Goal: Task Accomplishment & Management: Complete application form

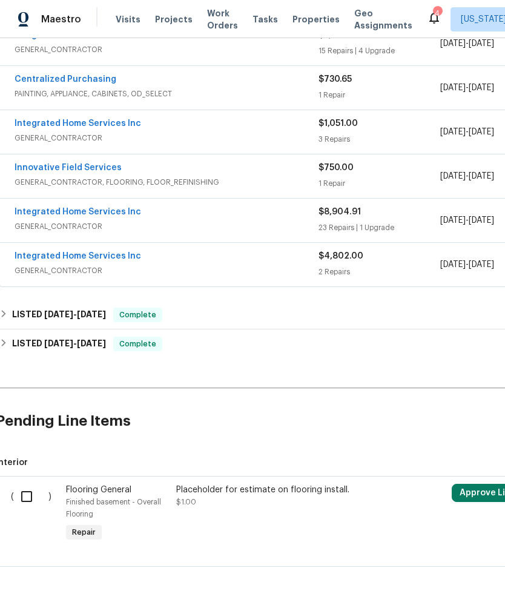
scroll to position [293, 6]
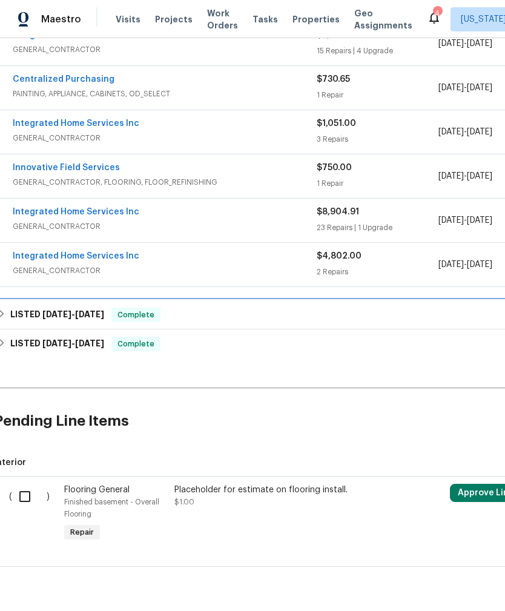
click at [47, 318] on span "7/22/25" at bounding box center [56, 314] width 29 height 8
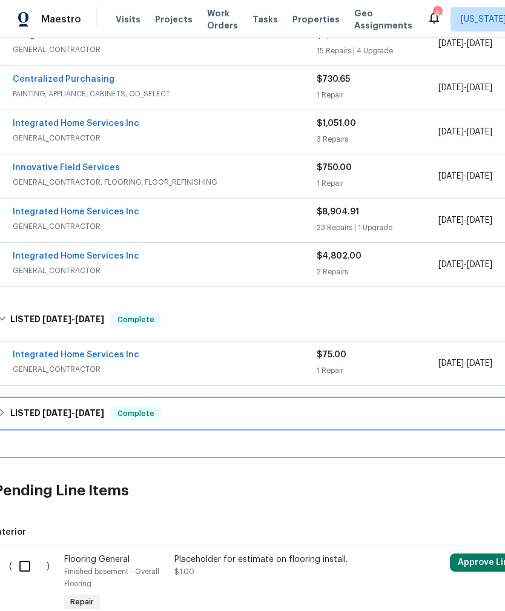
click at [38, 417] on h6 "LISTED 7/16/25 - 7/17/25" at bounding box center [57, 414] width 94 height 15
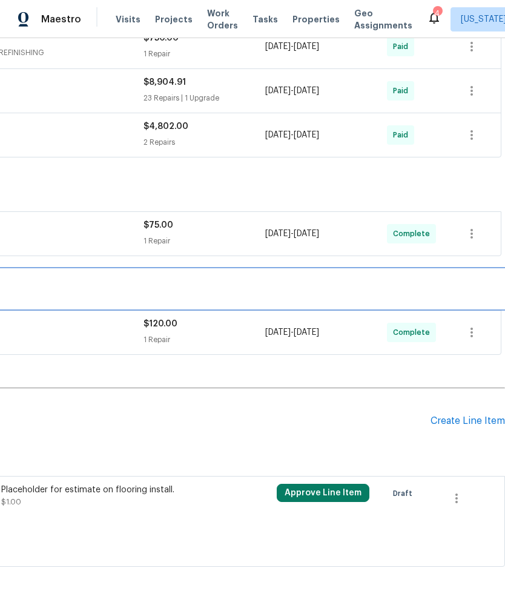
scroll to position [423, 179]
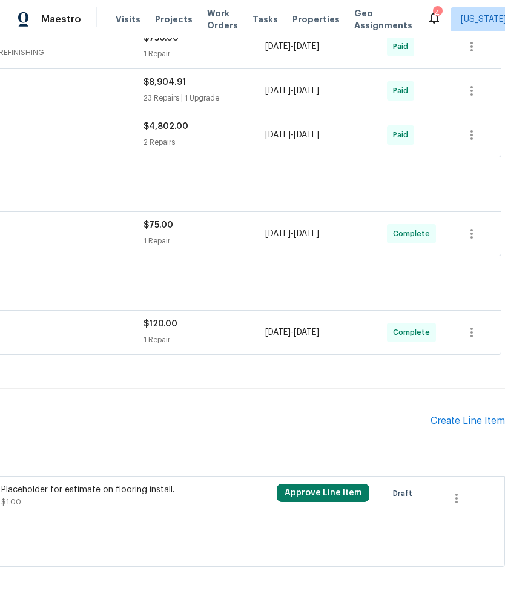
click at [468, 425] on div "Create Line Item" at bounding box center [468, 422] width 75 height 12
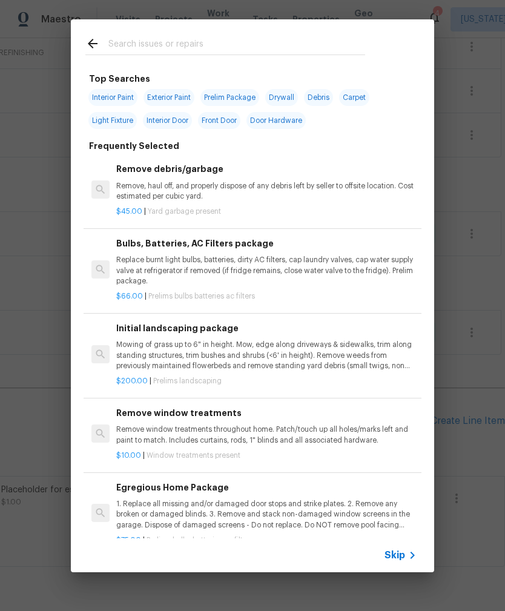
click at [320, 38] on input "text" at bounding box center [236, 45] width 257 height 18
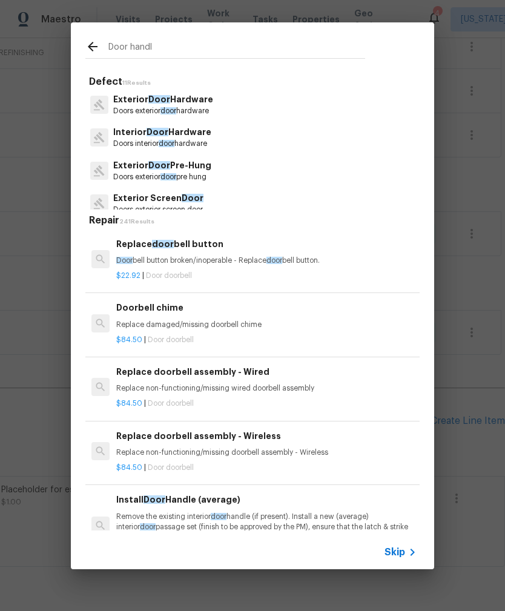
type input "Door handle"
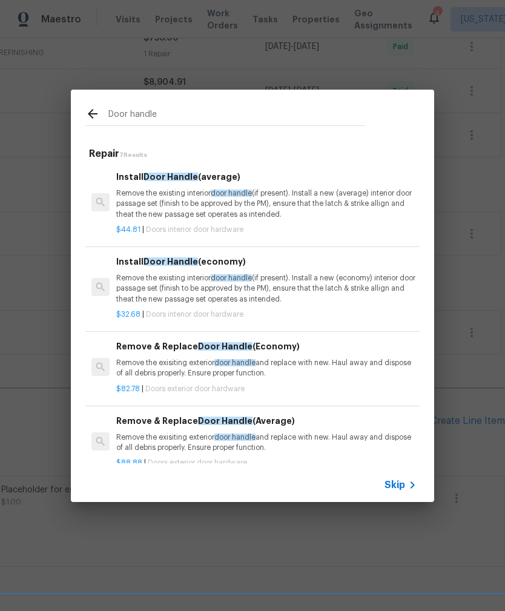
click at [130, 195] on p "Remove the existing interior door handle (if present). Install a new (average) …" at bounding box center [266, 203] width 300 height 31
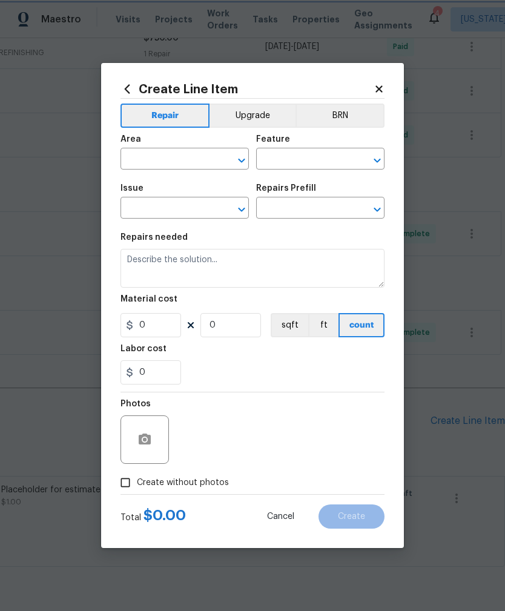
type input "Interior Door"
type input "Interior Door Hardware"
type textarea "Remove the existing interior door handle (if present). Install a new (average) …"
type input "1"
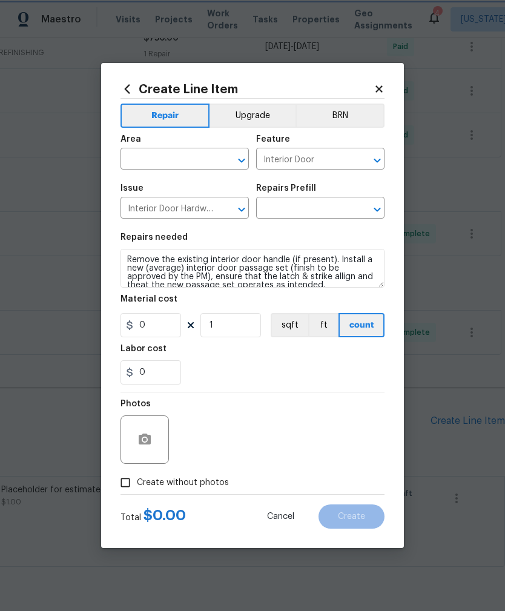
type input "Install Door Handle (average) $44.81"
type input "44.81"
click at [137, 158] on input "text" at bounding box center [168, 160] width 95 height 19
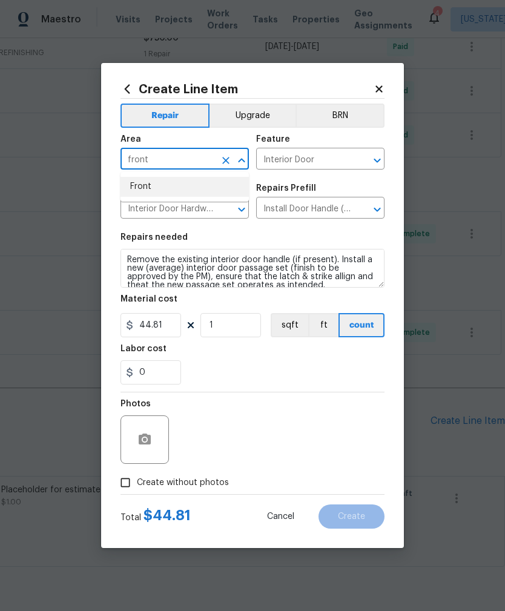
click at [141, 178] on li "Front" at bounding box center [185, 187] width 128 height 20
type input "Front"
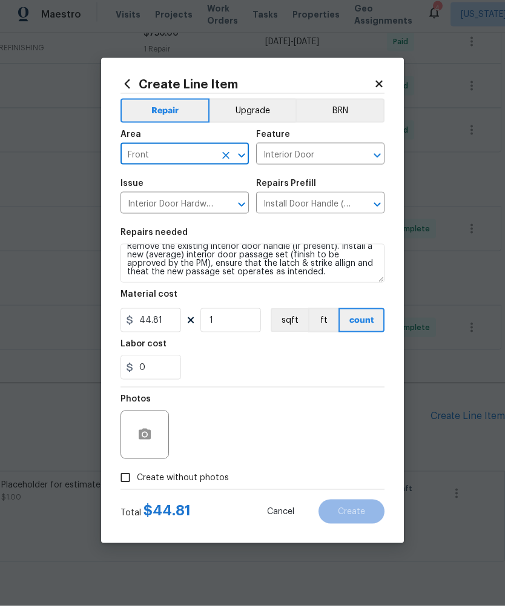
scroll to position [8, 0]
click at [285, 274] on textarea "Remove the existing interior door handle (if present). Install a new (average) …" at bounding box center [253, 268] width 264 height 39
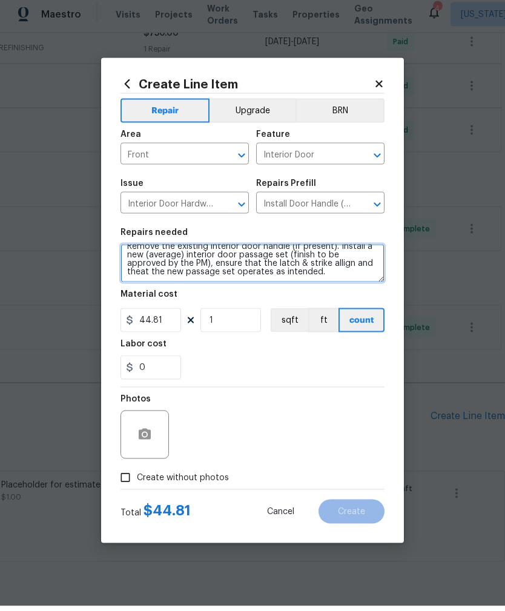
click at [285, 273] on textarea "Remove the existing interior door handle (if present). Install a new (average) …" at bounding box center [253, 268] width 264 height 39
click at [281, 272] on textarea "Remove the existing interior door handle (if present). Install a new (average) …" at bounding box center [253, 268] width 264 height 39
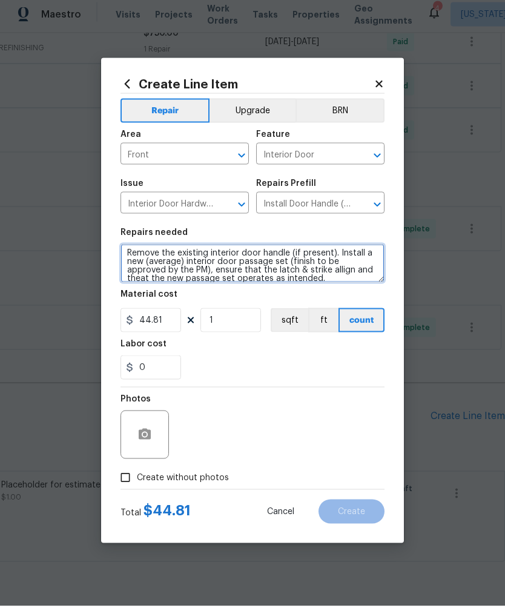
scroll to position [0, 0]
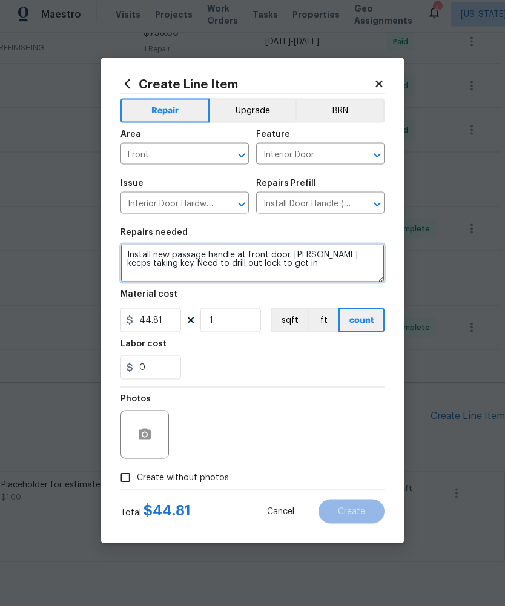
type textarea "Install new passage handle at front door. Somene keeps taking key. Need to dril…"
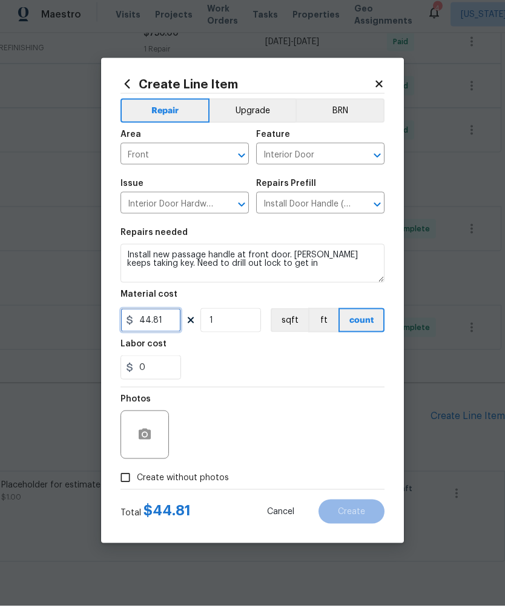
click at [153, 324] on input "44.81" at bounding box center [151, 325] width 61 height 24
click at [153, 323] on input "44.81" at bounding box center [151, 325] width 61 height 24
click at [164, 322] on input "44.81" at bounding box center [151, 325] width 61 height 24
click at [164, 321] on input "44.81" at bounding box center [151, 325] width 61 height 24
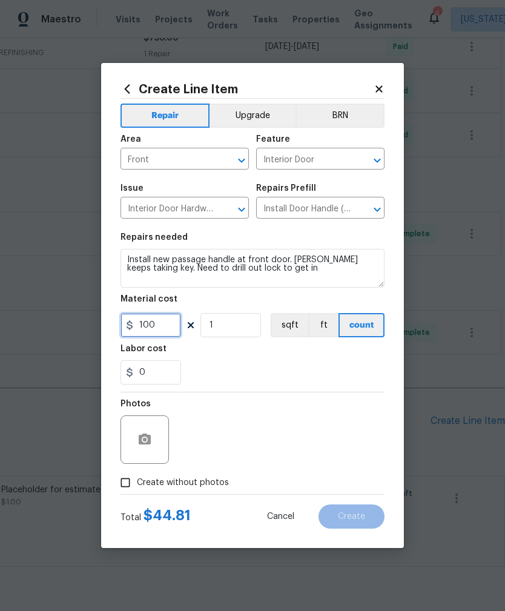
type input "100"
click at [123, 487] on input "Create without photos" at bounding box center [125, 482] width 23 height 23
checkbox input "true"
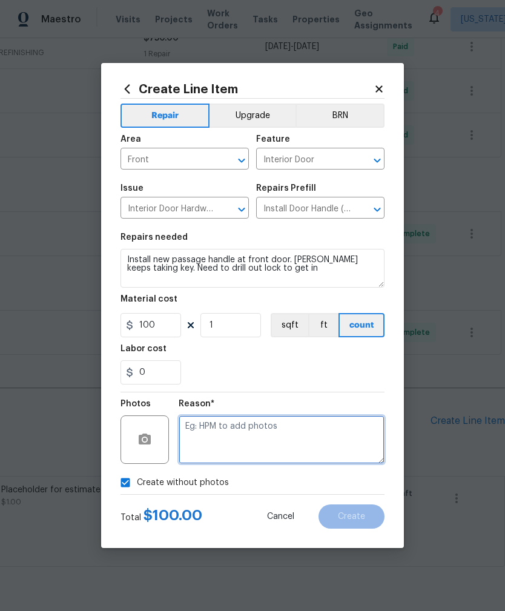
click at [188, 431] on textarea at bounding box center [282, 440] width 206 height 48
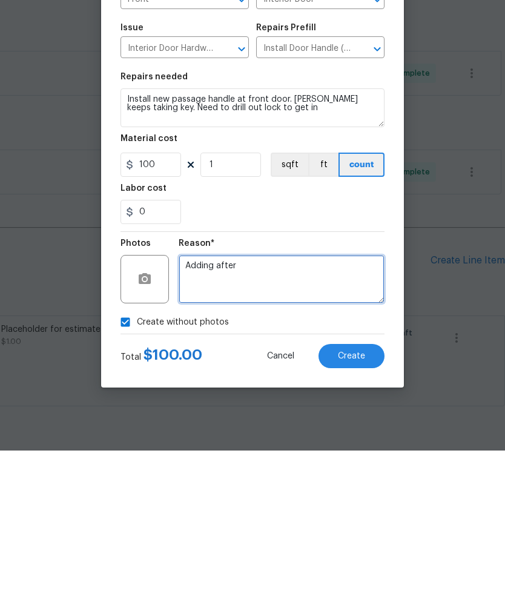
type textarea "Adding after"
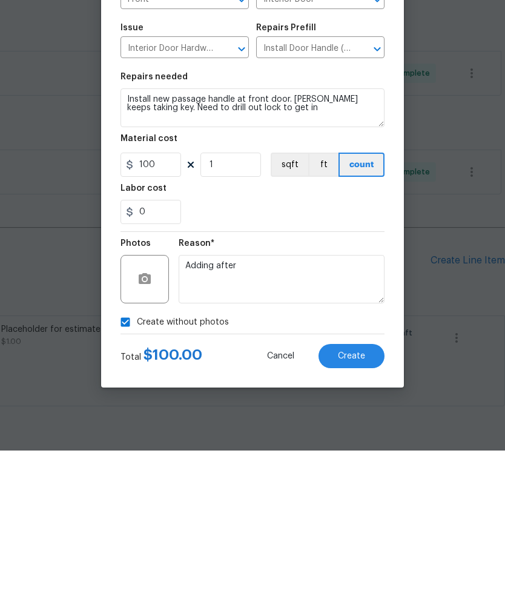
click at [368, 505] on button "Create" at bounding box center [352, 517] width 66 height 24
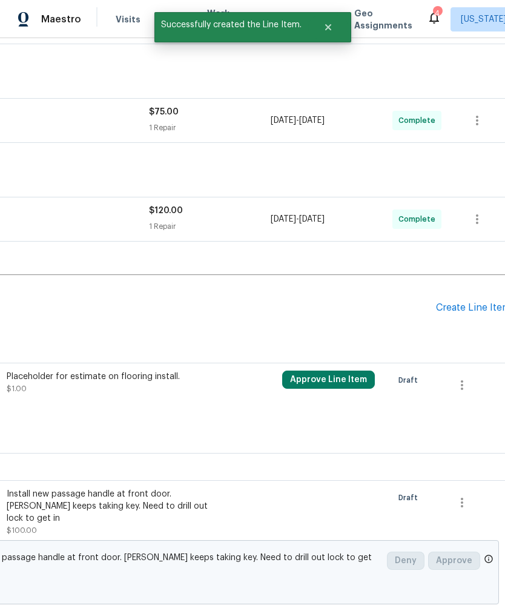
scroll to position [536, 173]
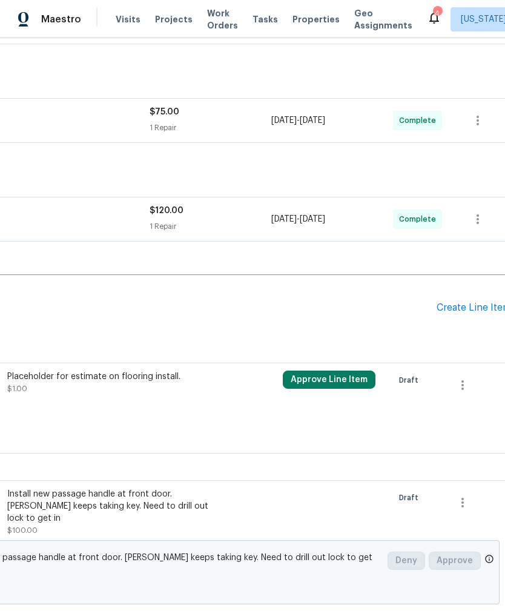
click at [472, 302] on div "Create Line Item" at bounding box center [474, 308] width 75 height 12
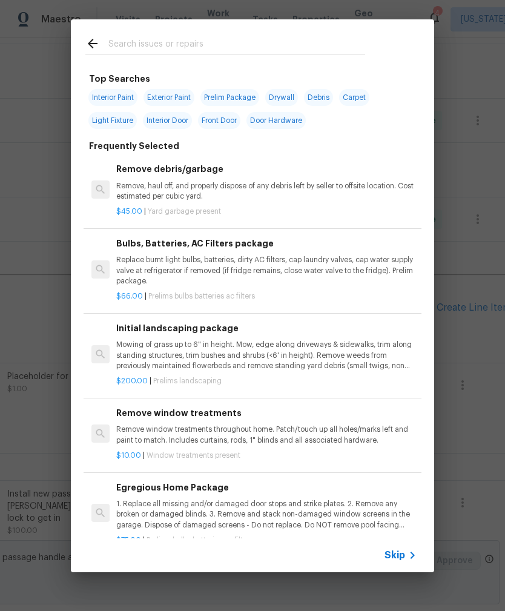
click at [324, 44] on input "text" at bounding box center [236, 45] width 257 height 18
type input "Soffit"
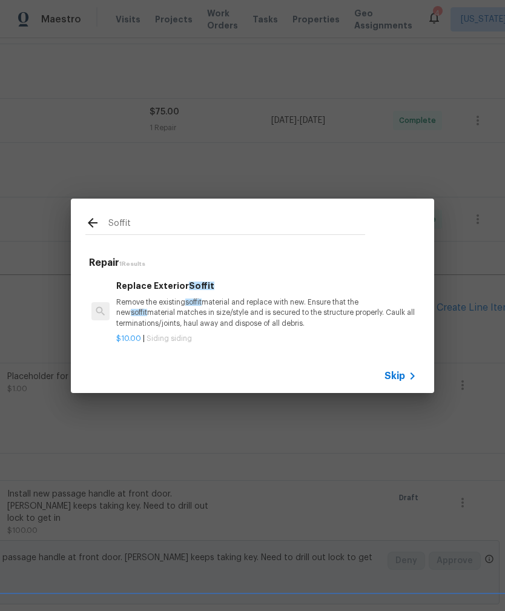
click at [139, 305] on p "Remove the existing soffit material and replace with new. Ensure that the new s…" at bounding box center [266, 312] width 300 height 31
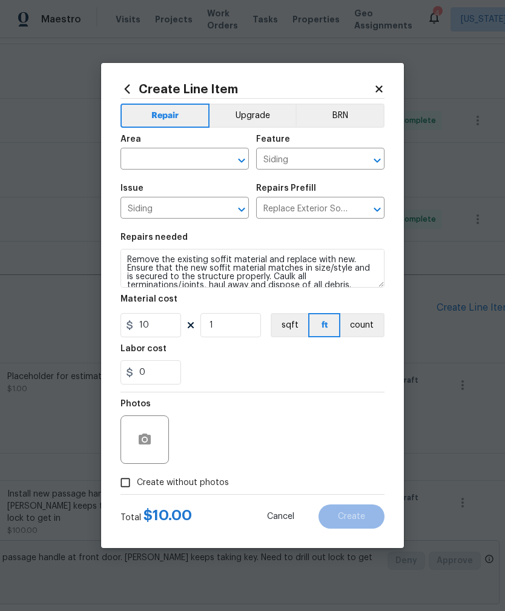
click at [132, 307] on div "Material cost" at bounding box center [253, 303] width 264 height 16
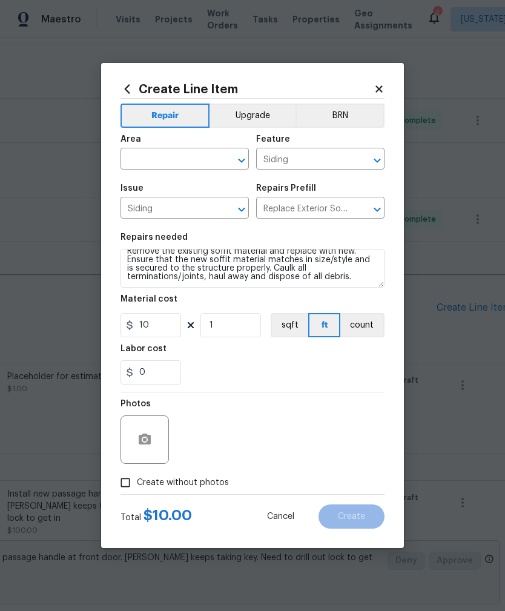
scroll to position [8, 0]
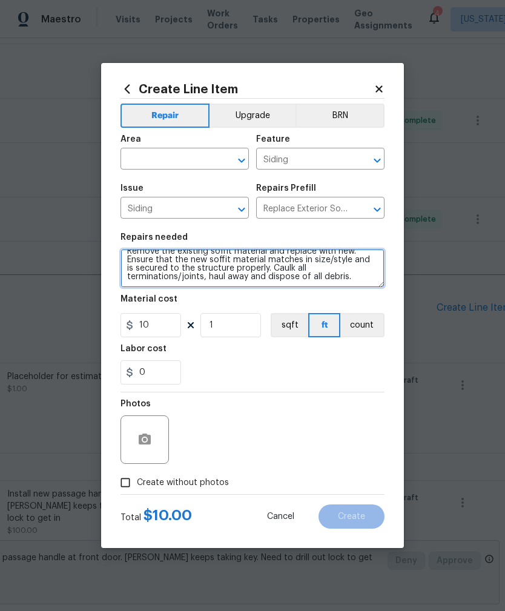
click at [268, 282] on textarea "Remove the existing soffit material and replace with new. Ensure that the new s…" at bounding box center [253, 268] width 264 height 39
click at [268, 281] on textarea "Remove the existing soffit material and replace with new. Ensure that the new s…" at bounding box center [253, 268] width 264 height 39
click at [269, 276] on textarea "Remove the existing soffit material and replace with new. Ensure that the new s…" at bounding box center [253, 268] width 264 height 39
click at [268, 276] on textarea "Remove the existing soffit material and replace with new. Ensure that the new s…" at bounding box center [253, 268] width 264 height 39
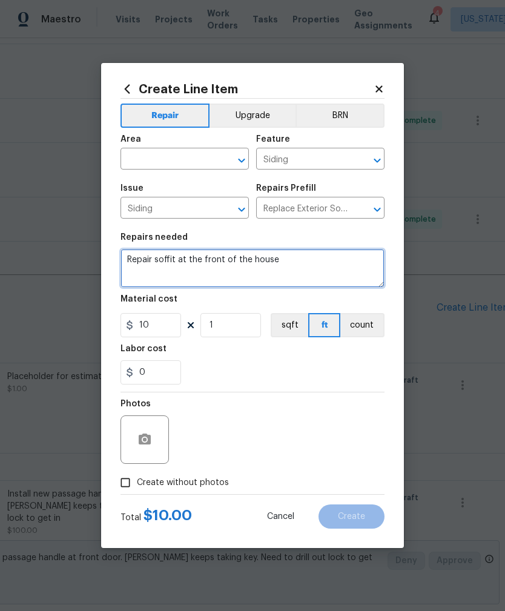
type textarea "Repair soffit at the front of the house"
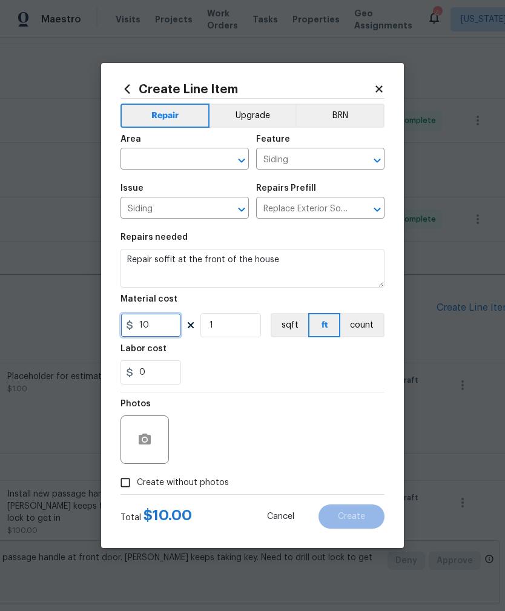
click at [149, 335] on input "10" at bounding box center [151, 325] width 61 height 24
click at [149, 334] on input "10" at bounding box center [151, 325] width 61 height 24
click at [154, 325] on input "10" at bounding box center [151, 325] width 61 height 24
type input "40"
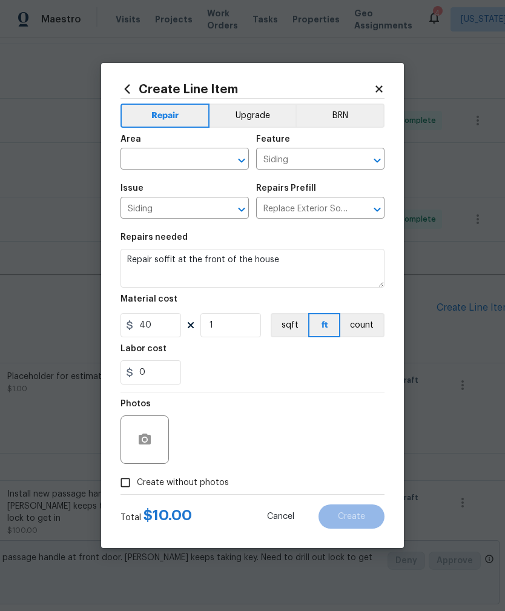
click at [140, 162] on input "text" at bounding box center [168, 160] width 95 height 19
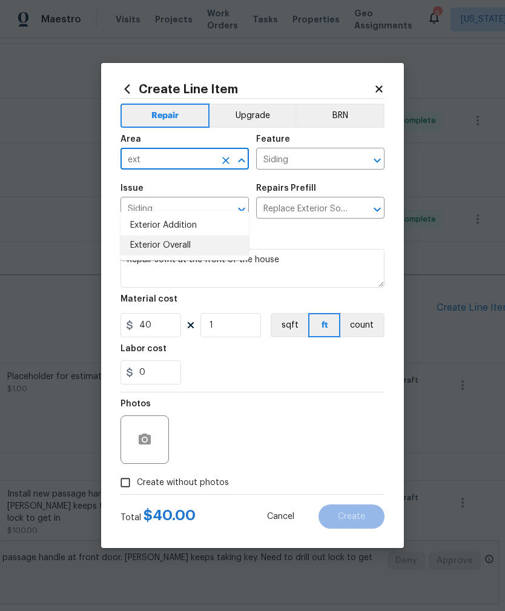
click at [140, 236] on li "Exterior Overall" at bounding box center [185, 246] width 128 height 20
type input "Exterior Overall"
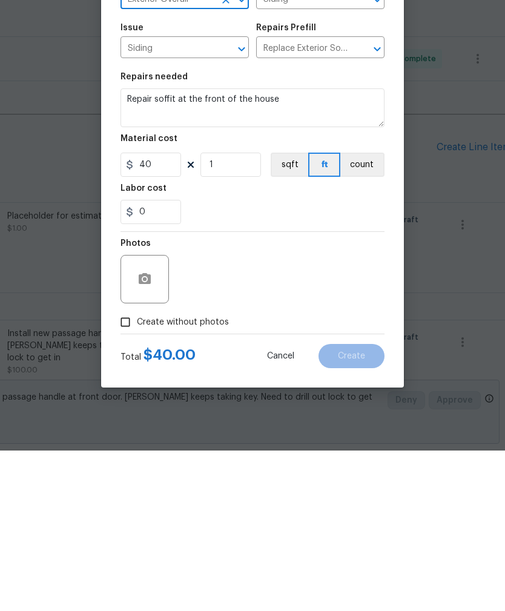
click at [118, 471] on input "Create without photos" at bounding box center [125, 482] width 23 height 23
checkbox input "true"
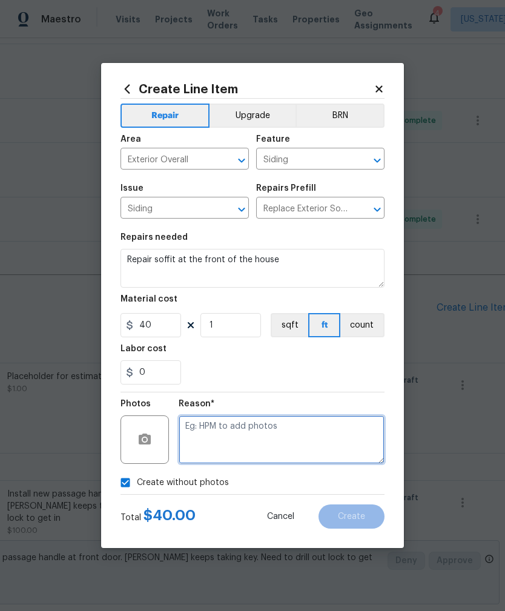
click at [206, 425] on textarea at bounding box center [282, 440] width 206 height 48
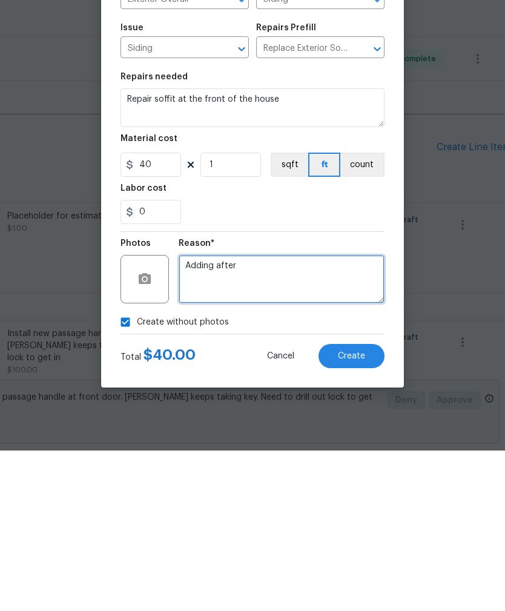
type textarea "Adding after"
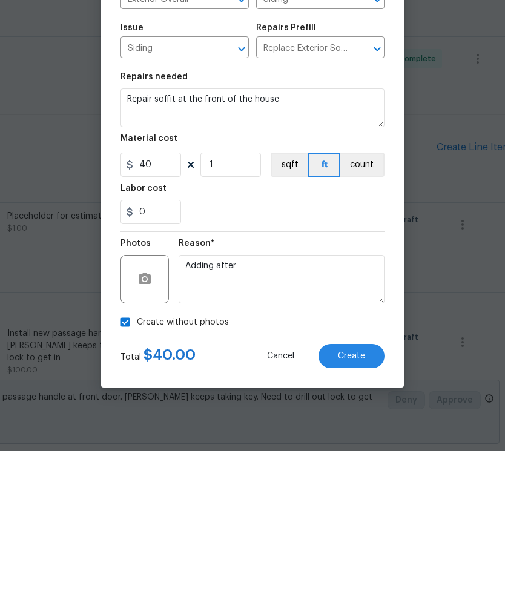
click at [368, 505] on button "Create" at bounding box center [352, 517] width 66 height 24
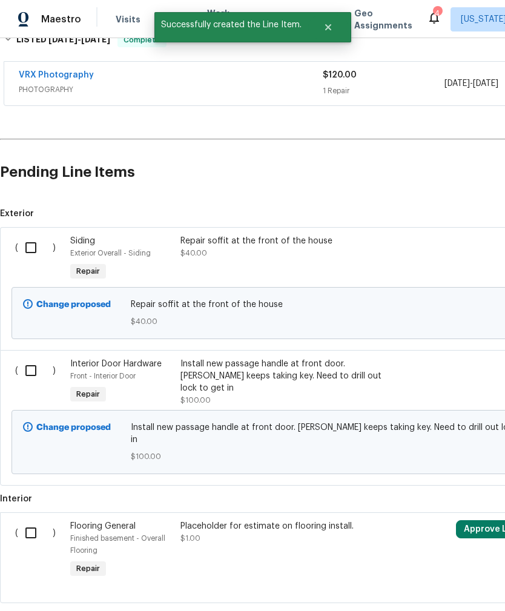
scroll to position [672, 0]
click at [32, 234] on input "checkbox" at bounding box center [35, 246] width 35 height 25
checkbox input "true"
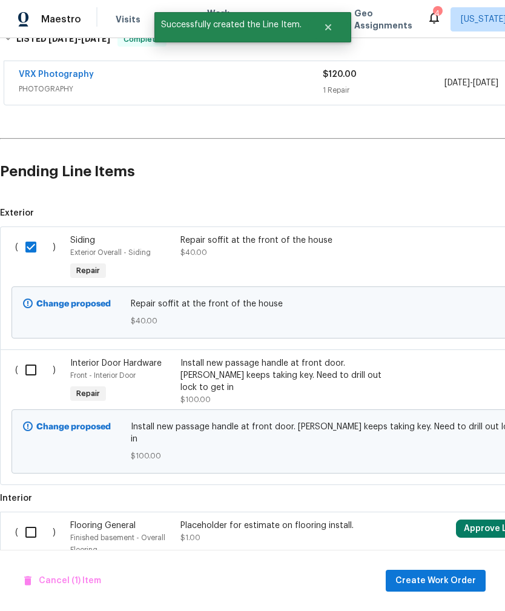
click at [36, 357] on input "checkbox" at bounding box center [35, 369] width 35 height 25
checkbox input "true"
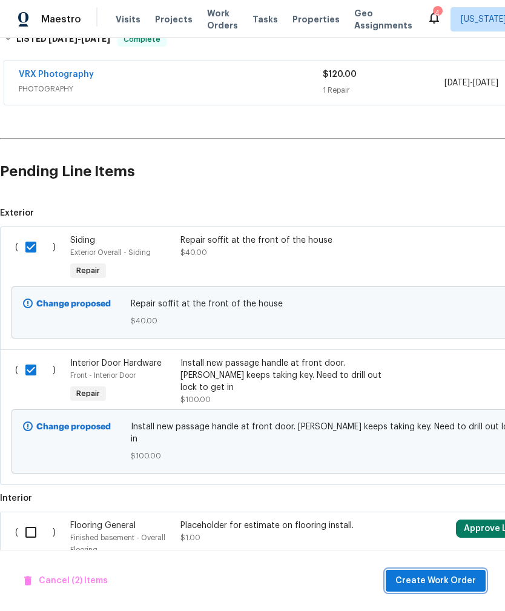
click at [468, 582] on span "Create Work Order" at bounding box center [436, 581] width 81 height 15
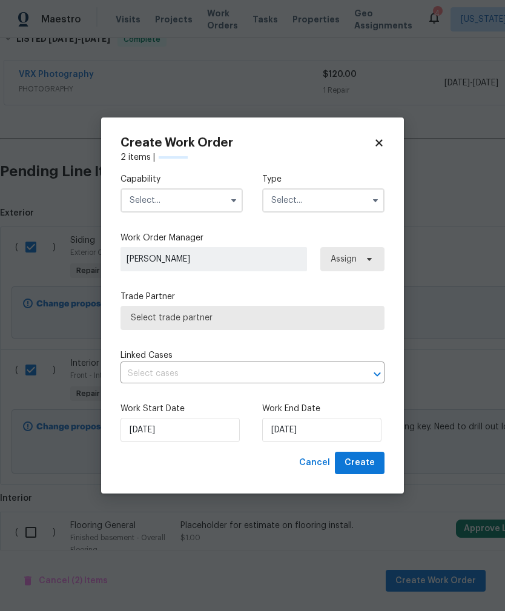
checkbox input "false"
click at [334, 431] on input "[DATE]" at bounding box center [321, 430] width 119 height 24
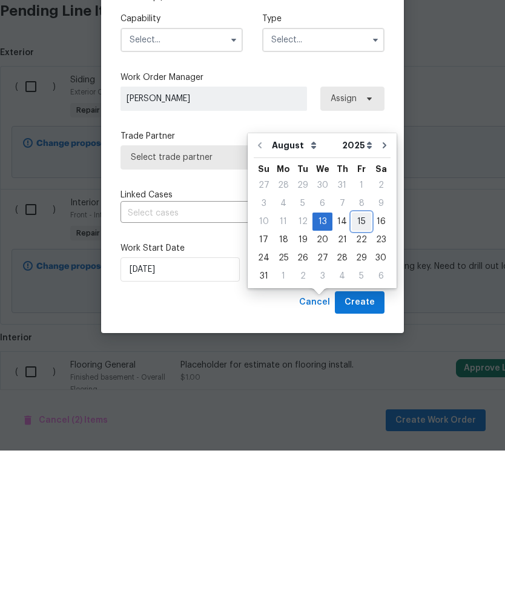
click at [360, 374] on div "15" at bounding box center [361, 382] width 19 height 17
type input "8/15/2025"
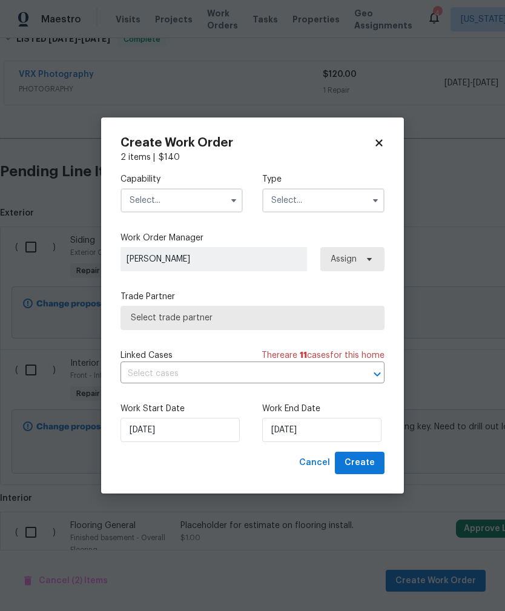
click at [200, 193] on input "text" at bounding box center [182, 200] width 122 height 24
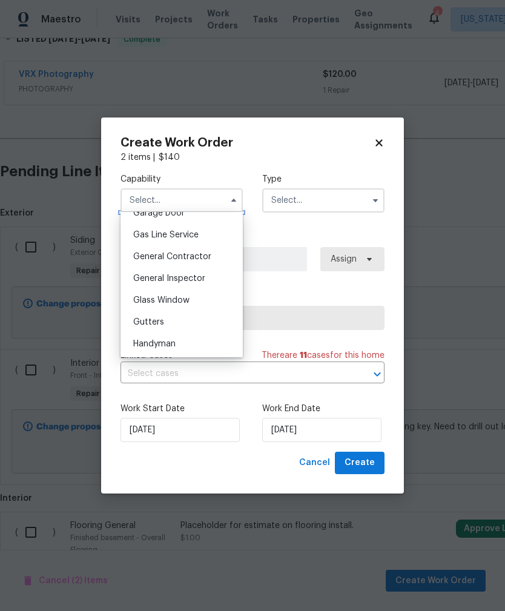
scroll to position [547, 0]
click at [210, 260] on div "General Contractor" at bounding box center [182, 258] width 116 height 22
type input "General Contractor"
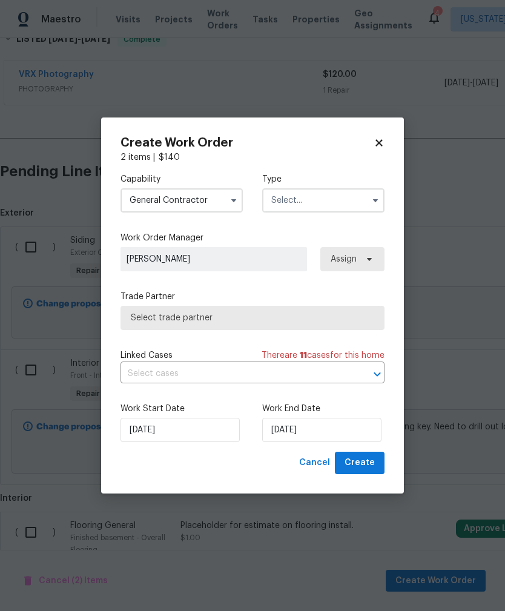
click at [333, 205] on input "text" at bounding box center [323, 200] width 122 height 24
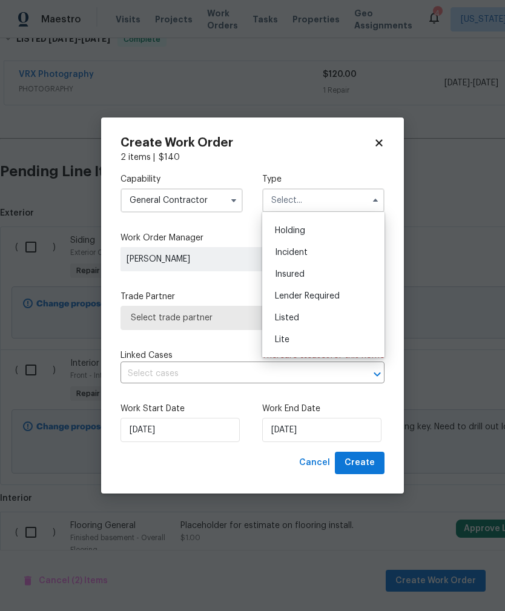
scroll to position [46, 0]
click at [318, 310] on div "Listed" at bounding box center [323, 311] width 116 height 22
type input "Listed"
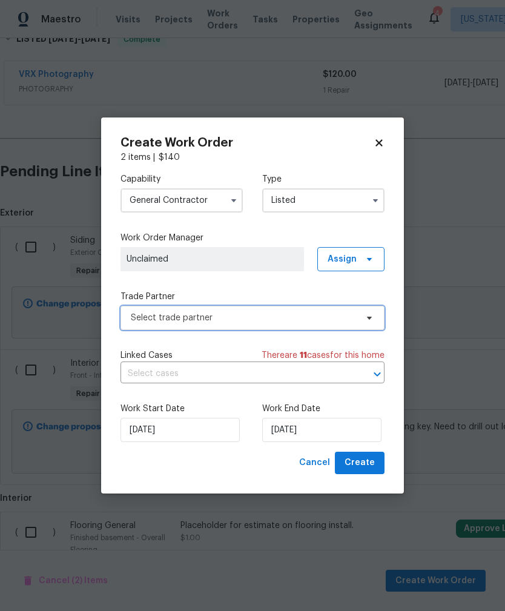
click at [293, 325] on span "Select trade partner" at bounding box center [253, 318] width 264 height 24
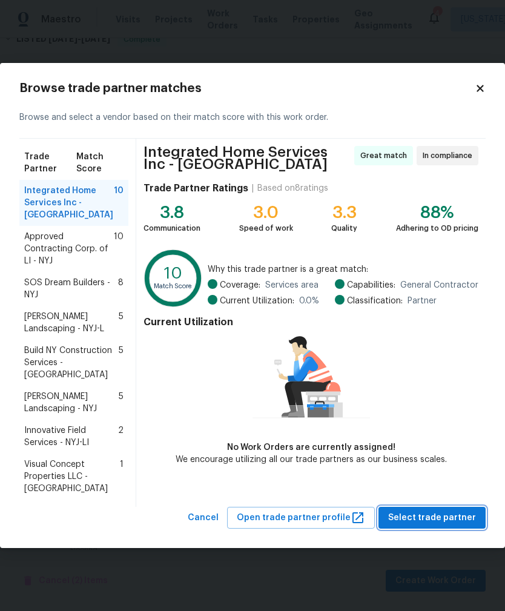
click at [447, 508] on button "Select trade partner" at bounding box center [432, 518] width 107 height 22
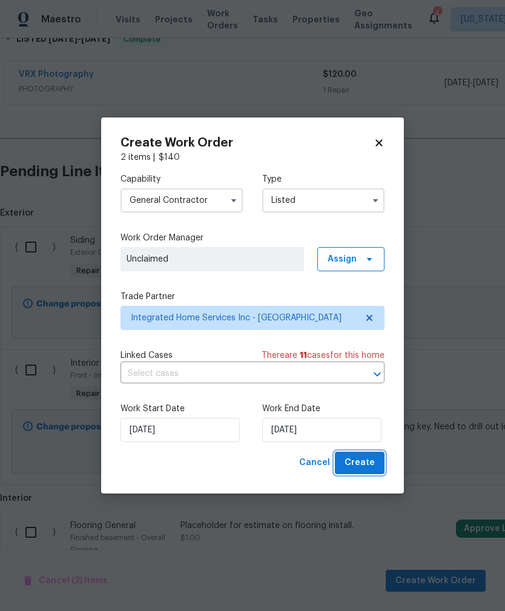
click at [371, 459] on span "Create" at bounding box center [360, 463] width 30 height 15
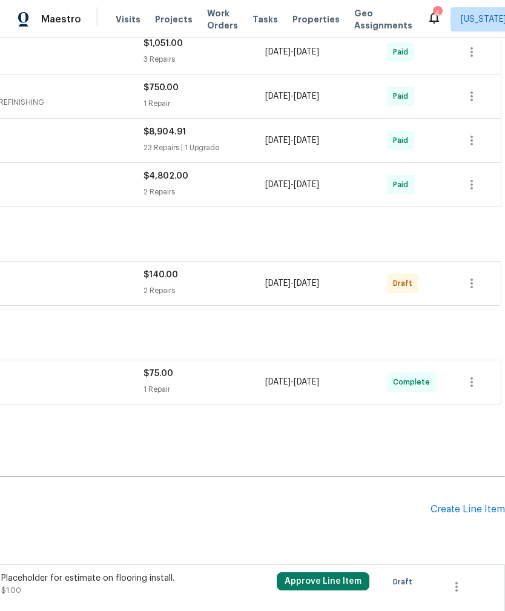
scroll to position [374, 179]
click at [477, 276] on icon "button" at bounding box center [472, 283] width 15 height 15
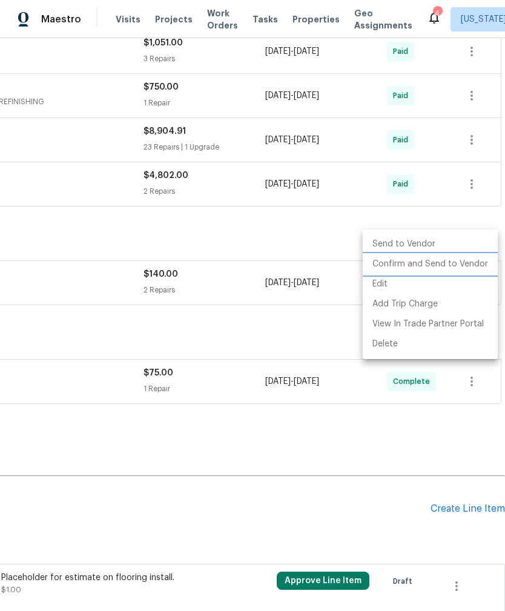
click at [448, 257] on li "Confirm and Send to Vendor" at bounding box center [430, 264] width 135 height 20
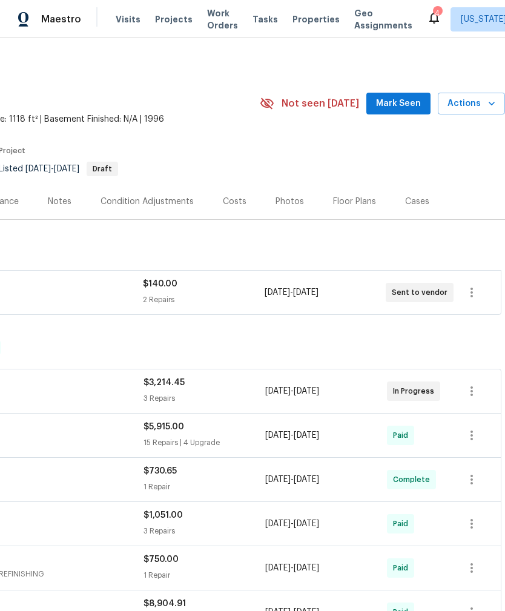
scroll to position [0, 179]
click at [398, 96] on span "Mark Seen" at bounding box center [398, 103] width 45 height 15
click at [451, 96] on span "Actions" at bounding box center [472, 103] width 48 height 15
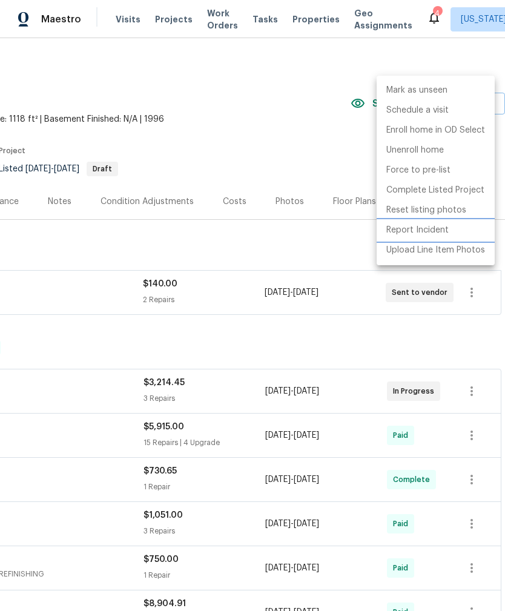
click at [437, 230] on p "Report Incident" at bounding box center [418, 230] width 62 height 13
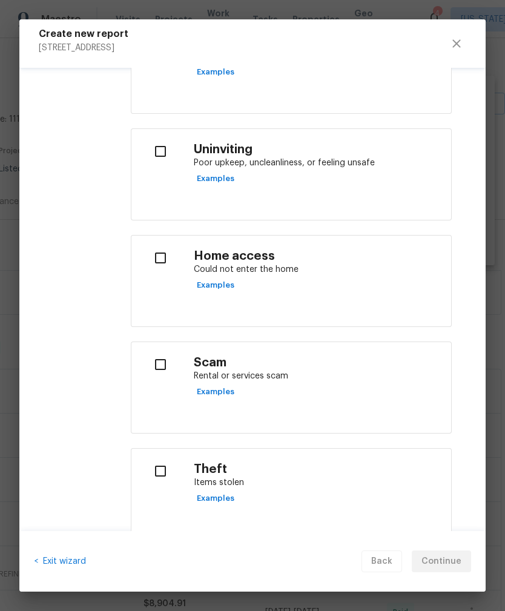
scroll to position [356, 0]
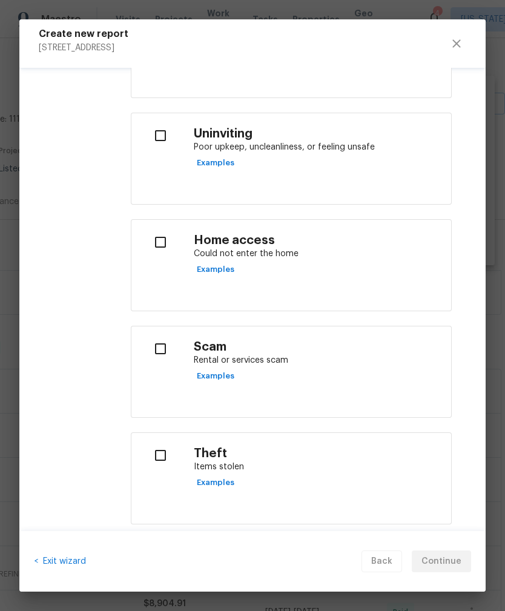
click at [162, 232] on input "checkbox" at bounding box center [160, 242] width 38 height 25
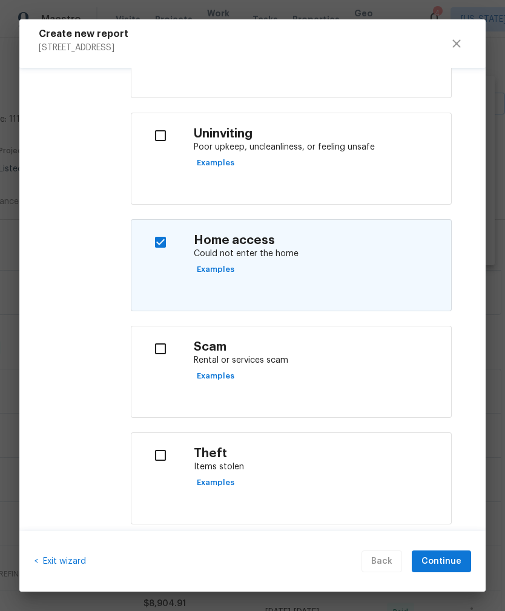
click at [164, 244] on input "checkbox" at bounding box center [160, 242] width 38 height 25
checkbox input "false"
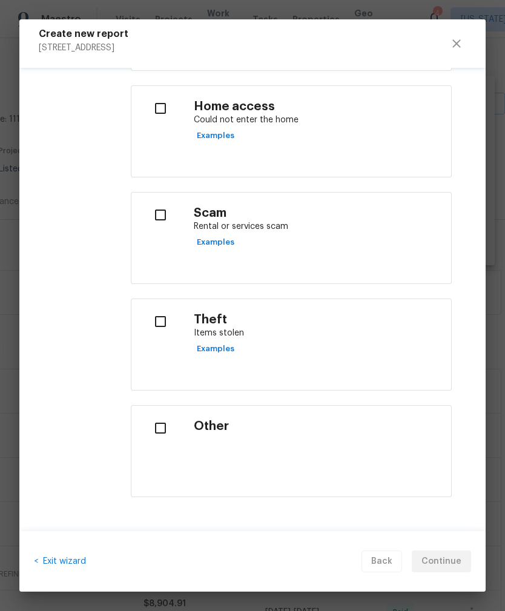
scroll to position [490, 0]
click at [164, 324] on input "checkbox" at bounding box center [160, 322] width 38 height 25
checkbox input "true"
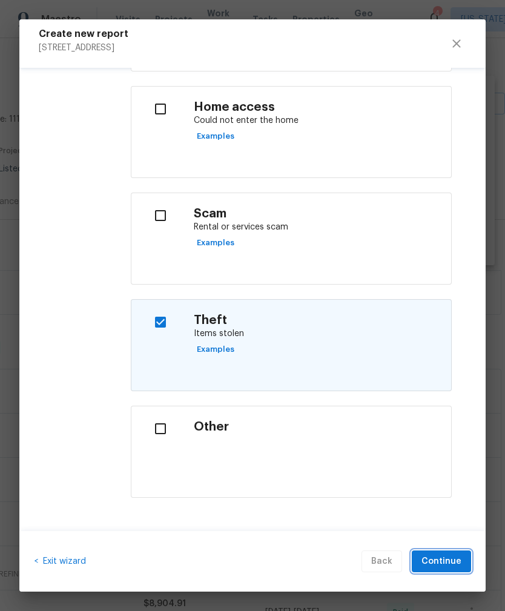
click at [464, 560] on button "Continue" at bounding box center [441, 562] width 59 height 22
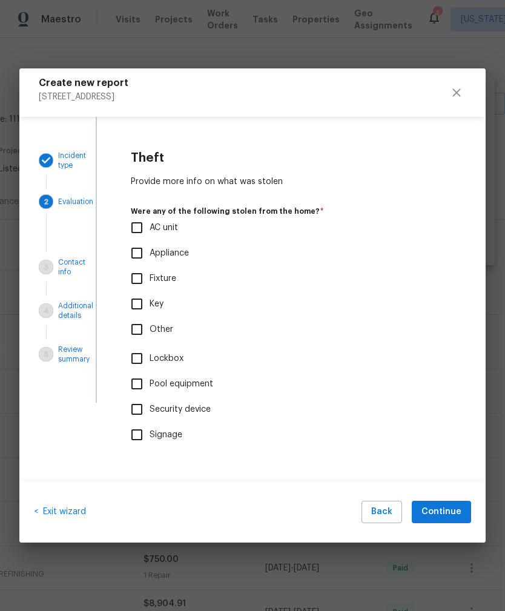
scroll to position [0, 0]
click at [141, 310] on input "Key" at bounding box center [136, 303] width 25 height 25
checkbox input "true"
click at [446, 508] on span "Continue" at bounding box center [442, 512] width 40 height 15
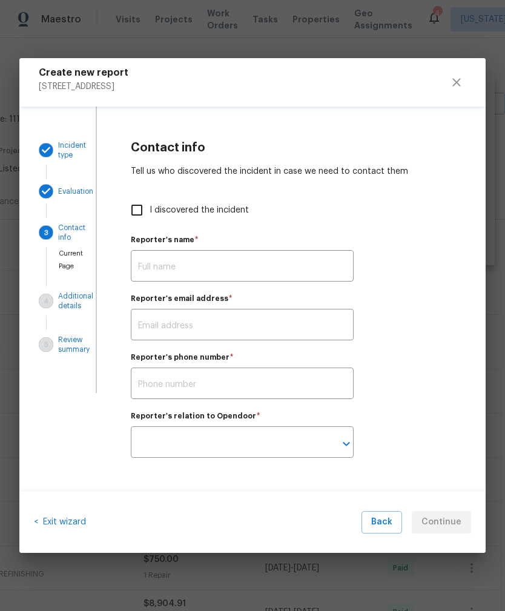
click at [150, 273] on input "text" at bounding box center [242, 267] width 223 height 28
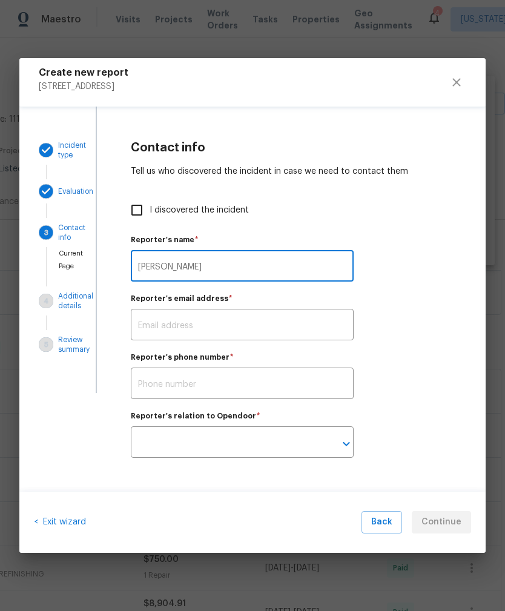
type input "[PERSON_NAME]"
click at [148, 313] on input "text" at bounding box center [242, 326] width 223 height 28
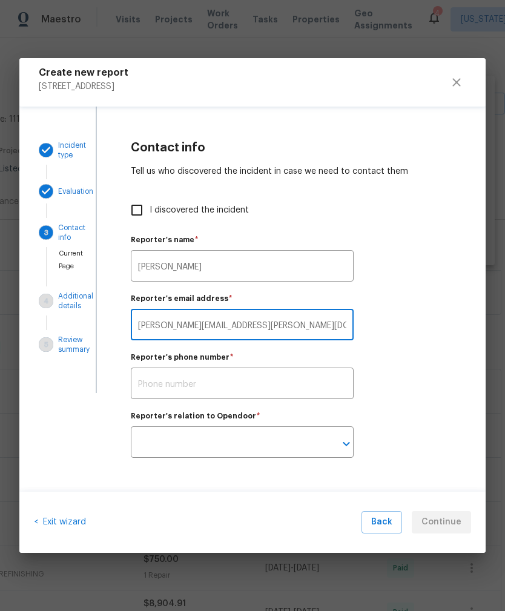
type input "Peter.boucher@opendoor.com"
click at [152, 383] on input "text" at bounding box center [242, 385] width 223 height 28
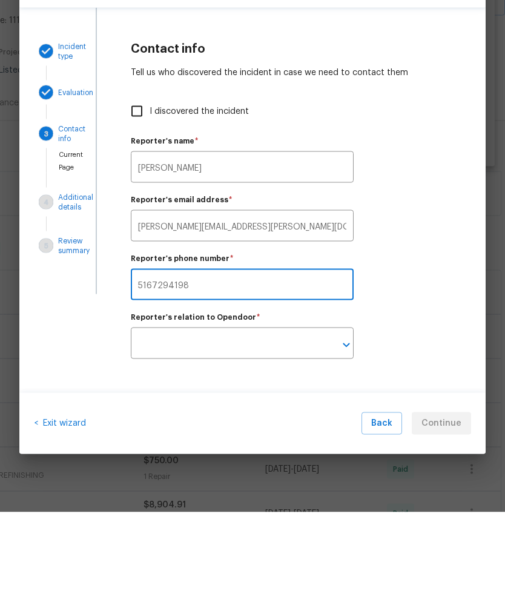
click at [333, 438] on icon "Clear" at bounding box center [331, 444] width 12 height 12
type input "5167294198"
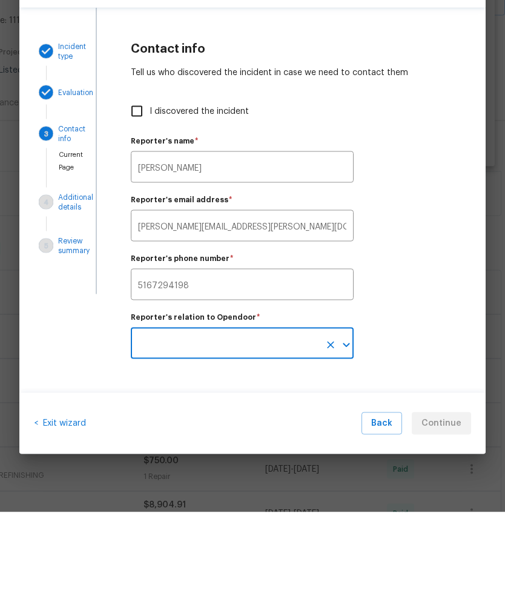
click at [333, 436] on button "Clear" at bounding box center [330, 444] width 17 height 17
click at [319, 430] on input "text" at bounding box center [225, 444] width 189 height 28
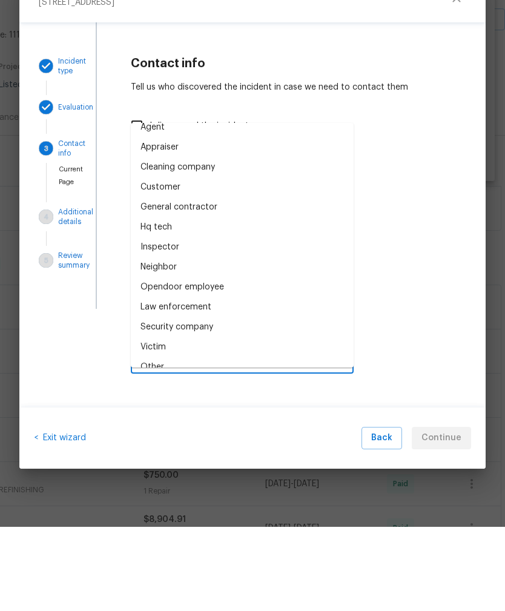
scroll to position [10, 0]
click at [155, 366] on div "Opendoor employee" at bounding box center [183, 372] width 84 height 13
type input "Opendoor employee"
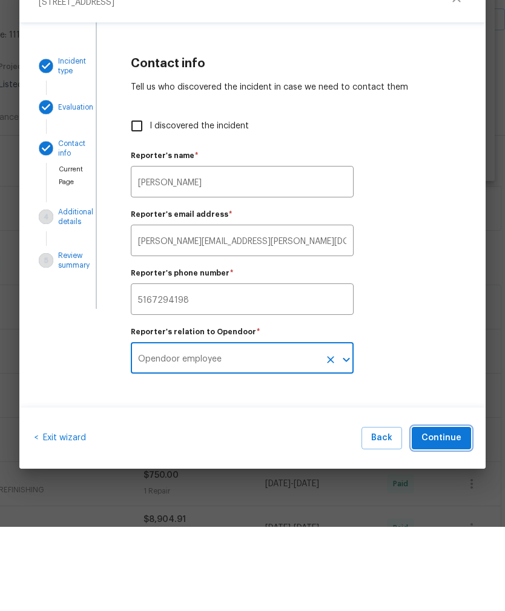
click at [460, 515] on span "Continue" at bounding box center [442, 522] width 40 height 15
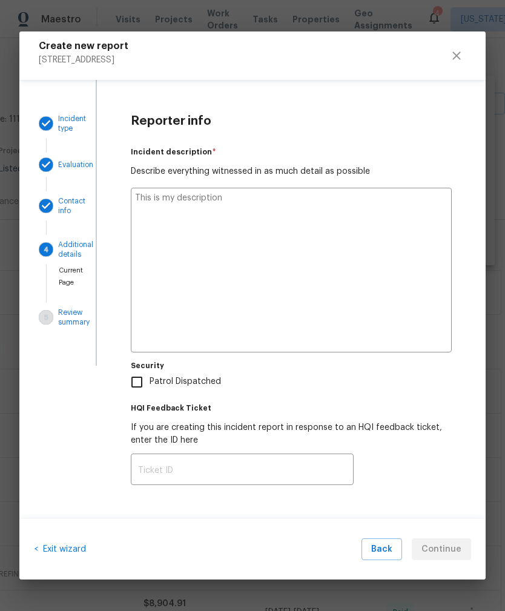
click at [155, 205] on textarea at bounding box center [291, 270] width 321 height 165
type textarea "S"
type textarea "x"
type textarea "St"
type textarea "x"
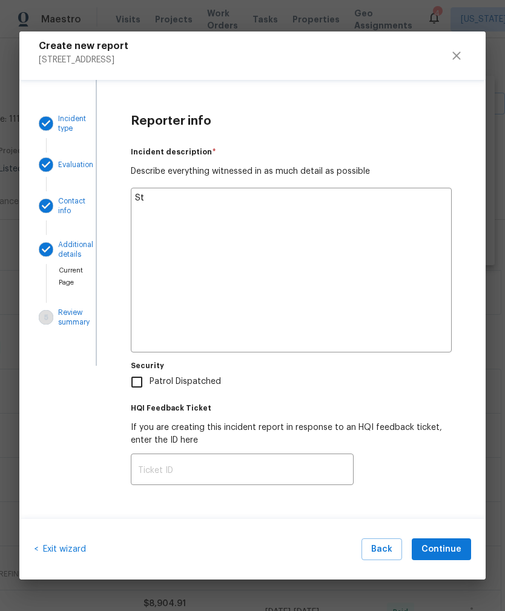
type textarea "Sto"
type textarea "x"
type textarea "Stop"
type textarea "x"
type textarea "Stopp"
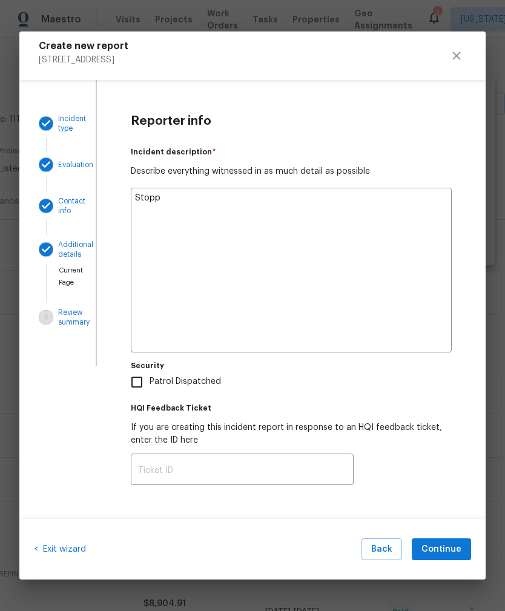
type textarea "x"
type textarea "Stoppe"
type textarea "x"
type textarea "Stopped"
type textarea "x"
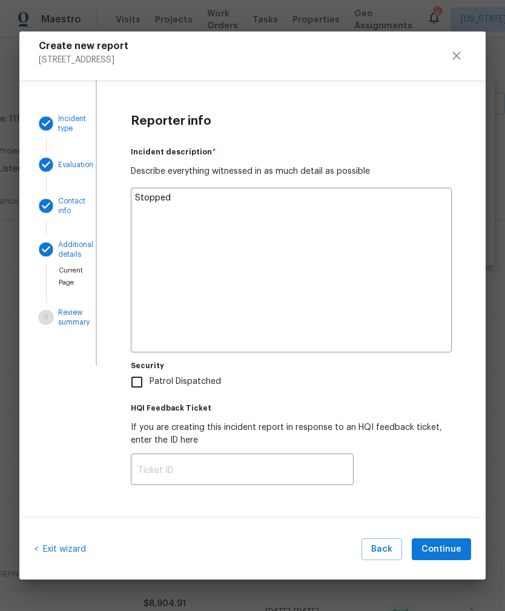
type textarea "Stopped"
type textarea "x"
type textarea "Stopped b"
type textarea "x"
type textarea "Stopped by"
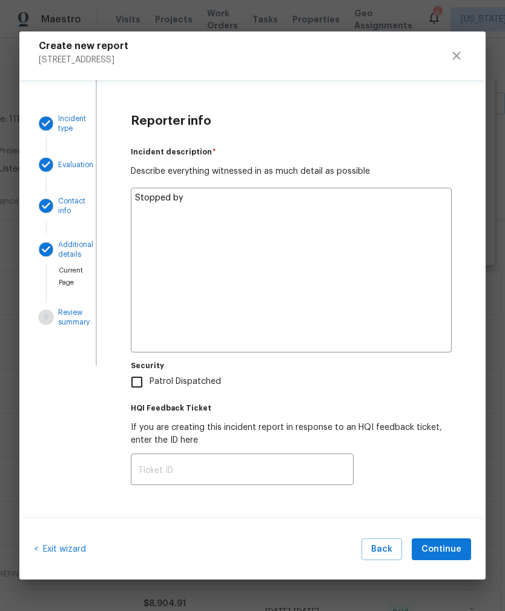
type textarea "x"
type textarea "Stopped by"
type textarea "x"
type textarea "Stopped by t"
type textarea "x"
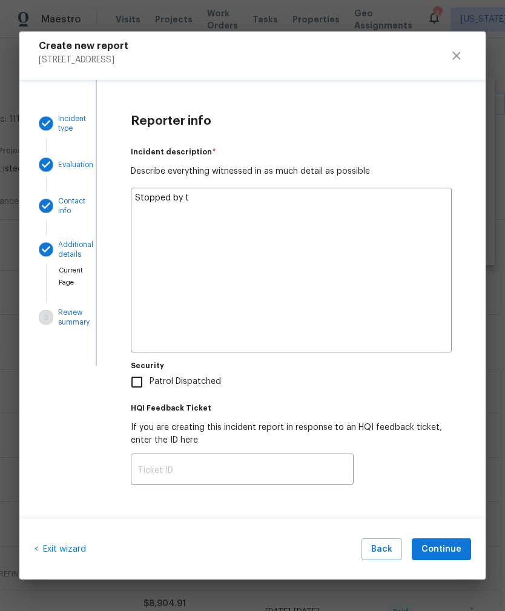
type textarea "Stopped by th"
type textarea "x"
type textarea "Stopped by the"
type textarea "x"
type textarea "Stopped by the"
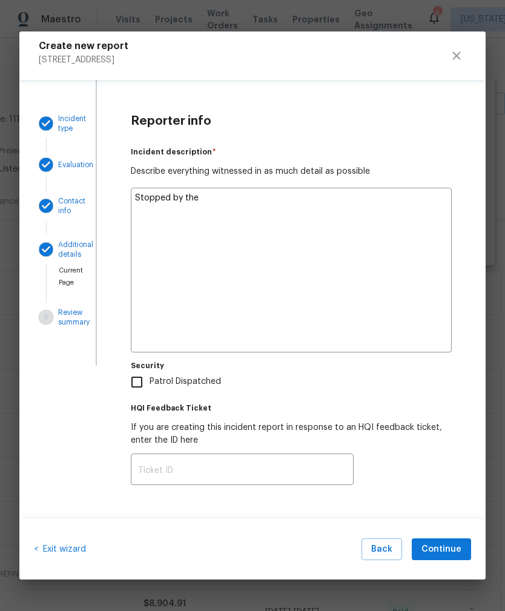
type textarea "x"
type textarea "Stopped by the h"
type textarea "x"
type textarea "Stopped by the ho"
type textarea "x"
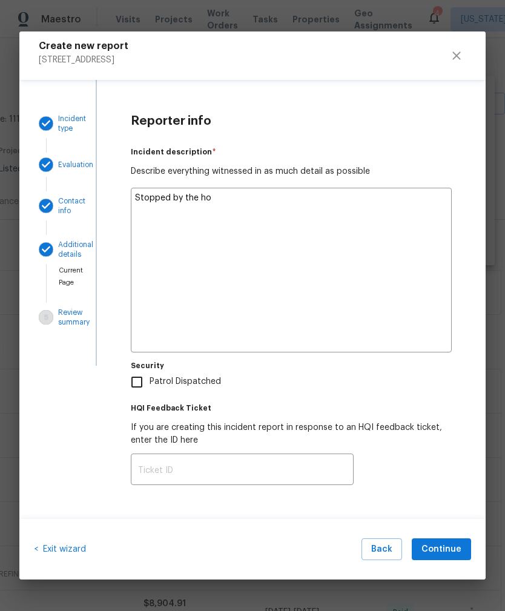
type textarea "Stopped by the hou"
type textarea "x"
type textarea "Stopped by the hous"
type textarea "x"
type textarea "Stopped by the house"
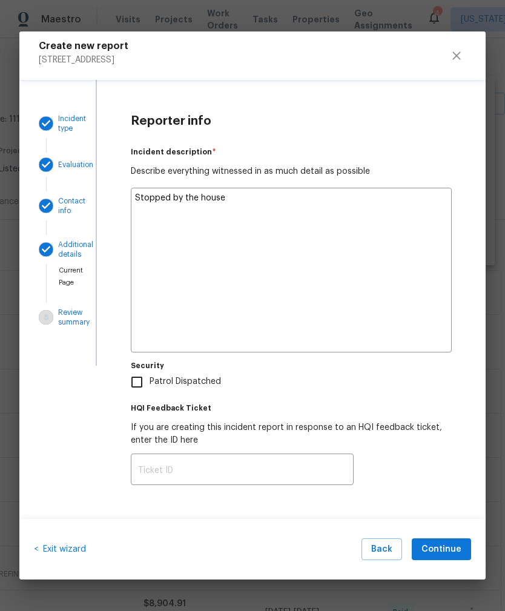
type textarea "x"
type textarea "Stopped by the house"
type textarea "x"
type textarea "Stopped by the house f"
type textarea "x"
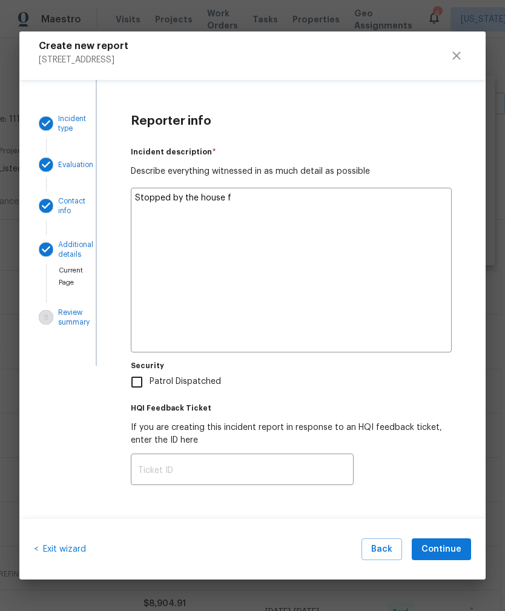
type textarea "Stopped by the house fo"
type textarea "x"
type textarea "Stopped by the house for"
type textarea "x"
type textarea "Stopped by the house for"
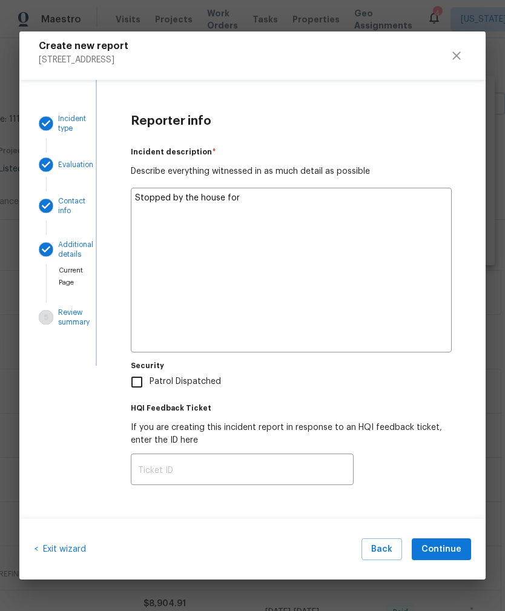
type textarea "x"
type textarea "Stopped by the house for h"
type textarea "x"
type textarea "Stopped by the house for ho"
type textarea "x"
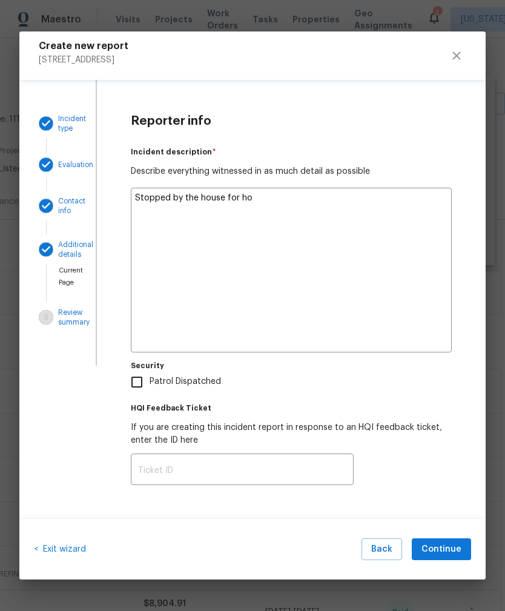
type textarea "Stopped by the house for hom"
type textarea "x"
type textarea "Stopped by the house for home"
type textarea "x"
type textarea "Stopped by the house for home"
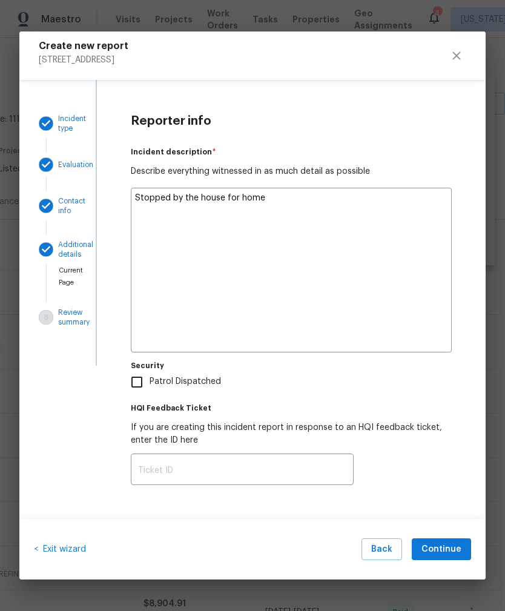
type textarea "x"
type textarea "Stopped by the house for home f"
type textarea "x"
type textarea "Stopped by the house for home fe"
type textarea "x"
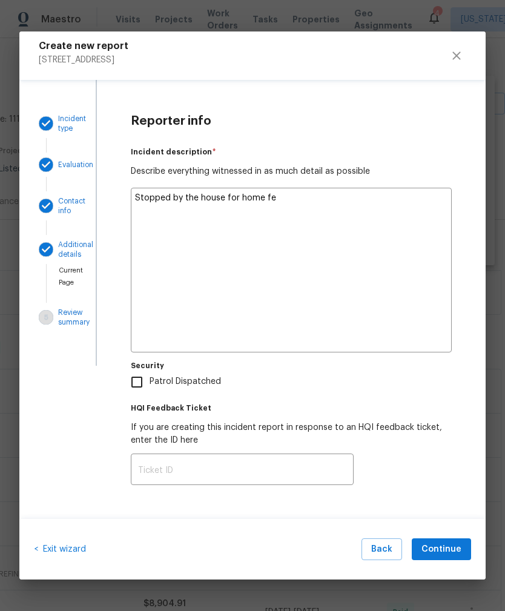
type textarea "Stopped by the house for home fee"
type textarea "x"
type textarea "Stopped by the house for home feed"
type textarea "x"
type textarea "Stopped by the house for home feedb"
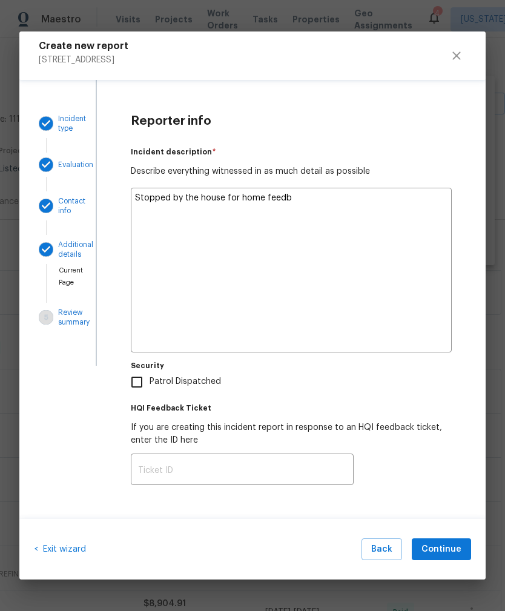
type textarea "x"
type textarea "Stopped by the house for home feedba"
type textarea "x"
type textarea "Stopped by the house for home feedbac"
type textarea "x"
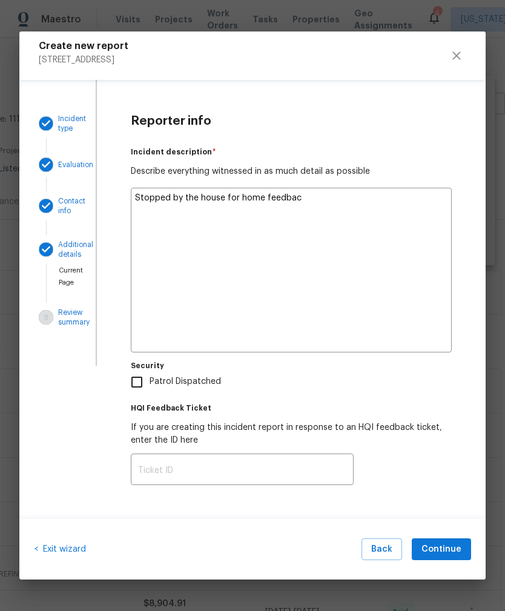
type textarea "Stopped by the house for home feedback"
type textarea "x"
type textarea "Stopped by the house for home feedback"
type textarea "x"
type textarea "Stopped by the house for home feedback v"
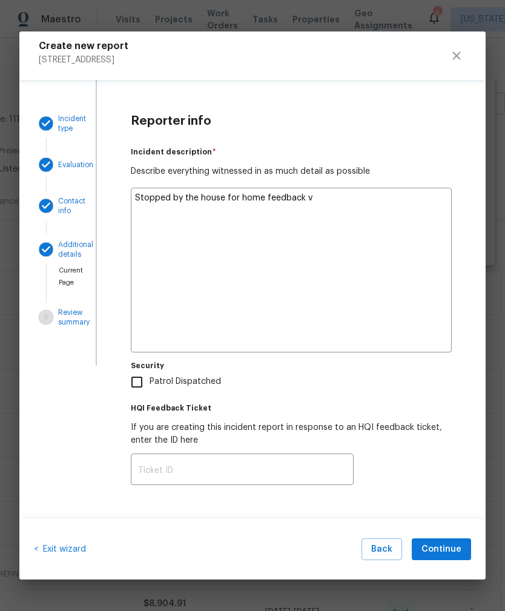
type textarea "x"
type textarea "Stopped by the house for home feedback vi"
type textarea "x"
type textarea "Stopped by the house for home feedback vis"
type textarea "x"
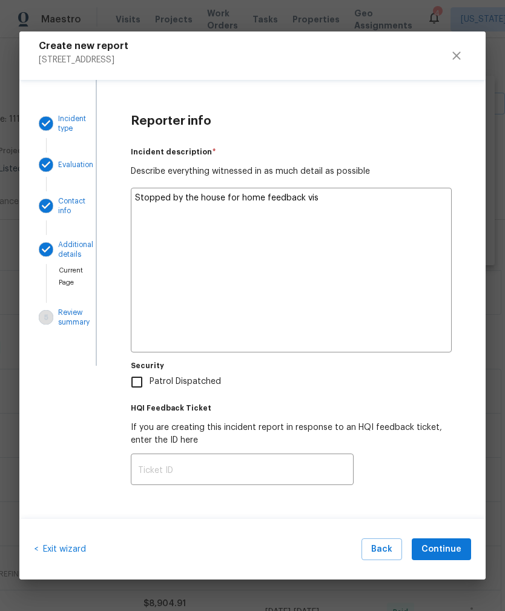
type textarea "Stopped by the house for home feedback visi"
type textarea "x"
type textarea "Stopped by the house for home feedback visit"
type textarea "x"
type textarea "Stopped by the house for home feedback visit"
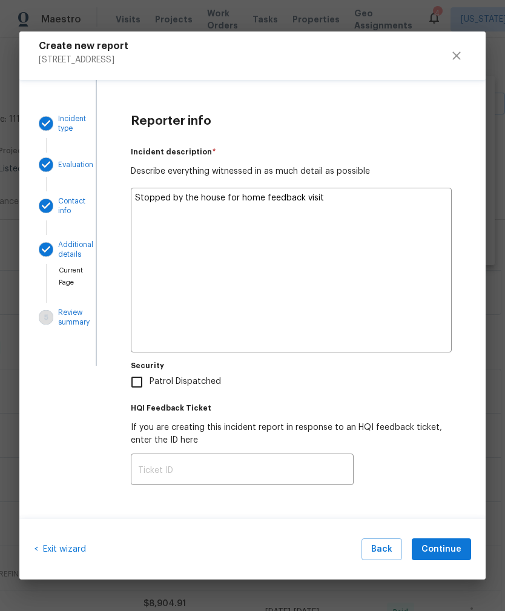
type textarea "x"
type textarea "Stopped by the house for home feedback visit a"
type textarea "x"
type textarea "Stopped by the house for home feedback visit an"
type textarea "x"
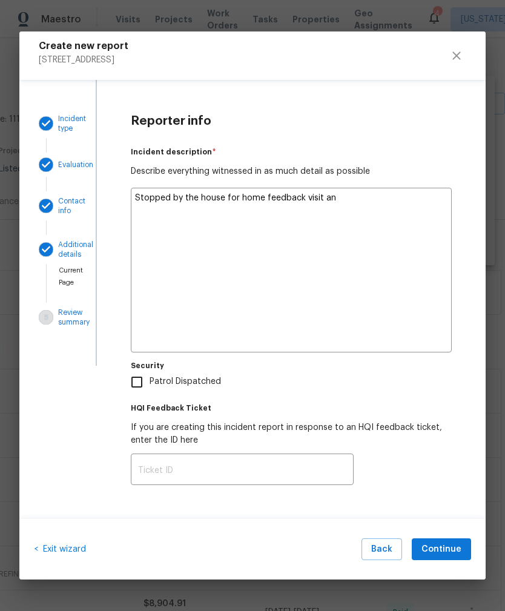
type textarea "Stopped by the house for home feedback visit and"
type textarea "x"
type textarea "Stopped by the house for home feedback visit and"
type textarea "x"
type textarea "Stopped by the house for home feedback visit and f"
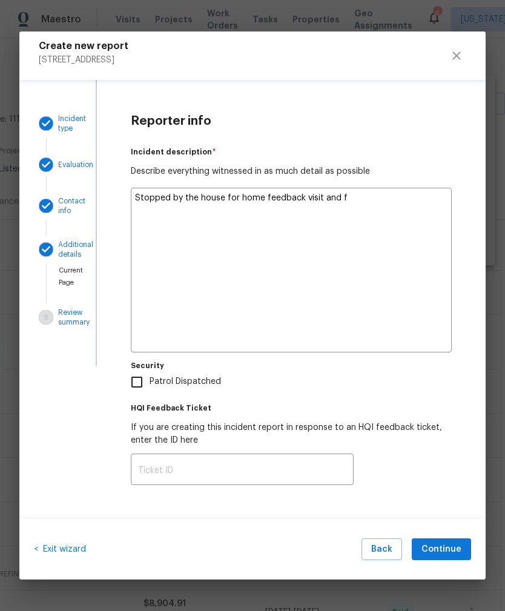
type textarea "x"
type textarea "Stopped by the house for home feedback visit and fo"
type textarea "x"
type textarea "Stopped by the house for home feedback visit and fou"
type textarea "x"
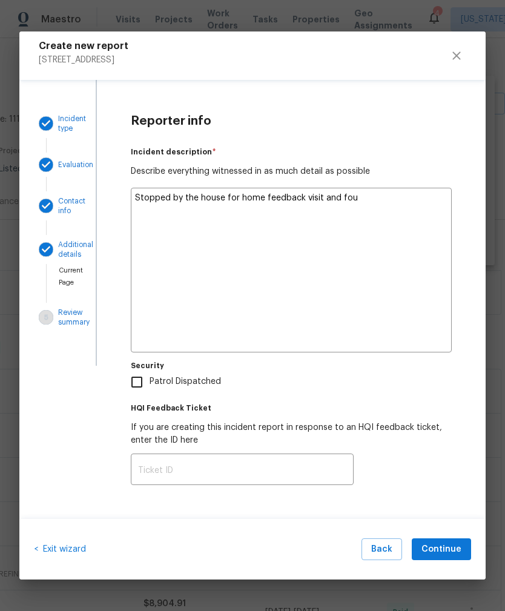
type textarea "Stopped by the house for home feedback visit and foun"
type textarea "x"
type textarea "Stopped by the house for home feedback visit and found"
type textarea "x"
type textarea "Stopped by the house for home feedback visit and found"
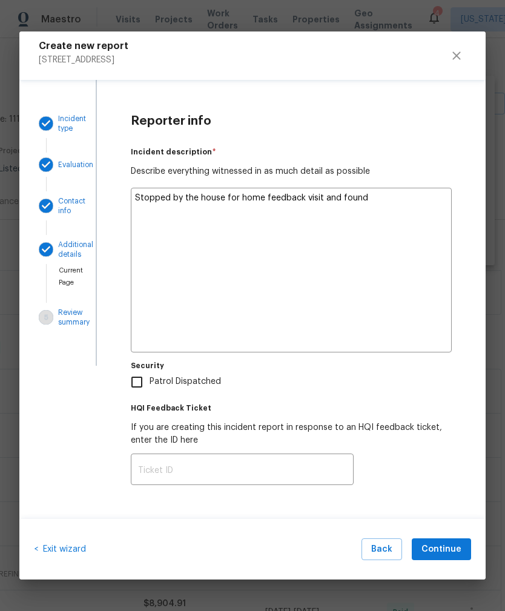
type textarea "x"
type textarea "Stopped by the house for home feedback visit and found t"
type textarea "x"
type textarea "Stopped by the house for home feedback visit and found th"
type textarea "x"
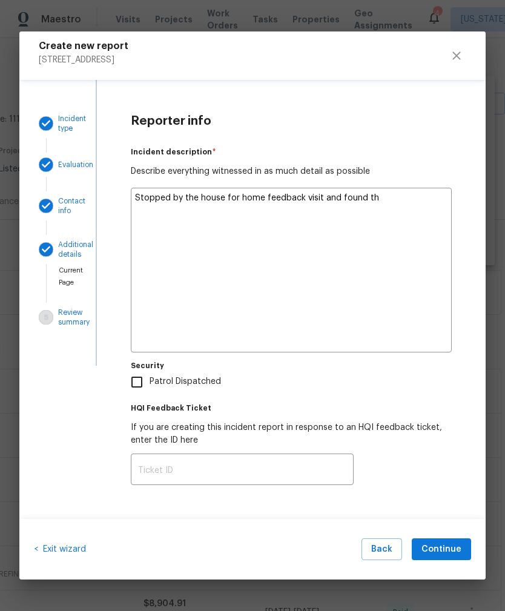
type textarea "Stopped by the house for home feedback visit and found the"
type textarea "x"
type textarea "Stopped by the house for home feedback visit and found the"
type textarea "x"
type textarea "Stopped by the house for home feedback visit and found the k"
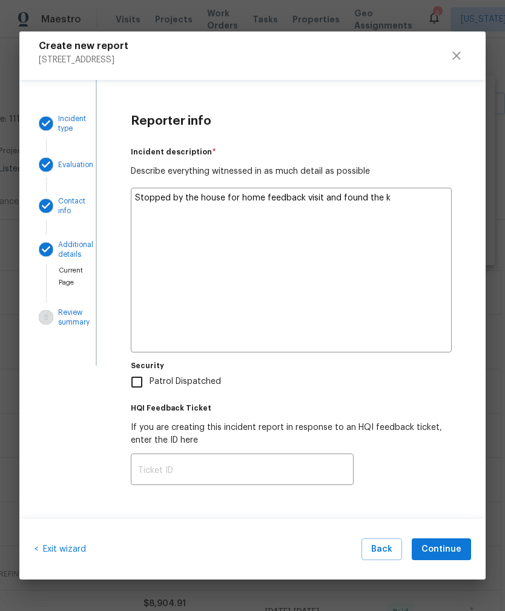
type textarea "x"
type textarea "Stopped by the house for home feedback visit and found the ke"
type textarea "x"
type textarea "Stopped by the house for home feedback visit and found the key"
type textarea "x"
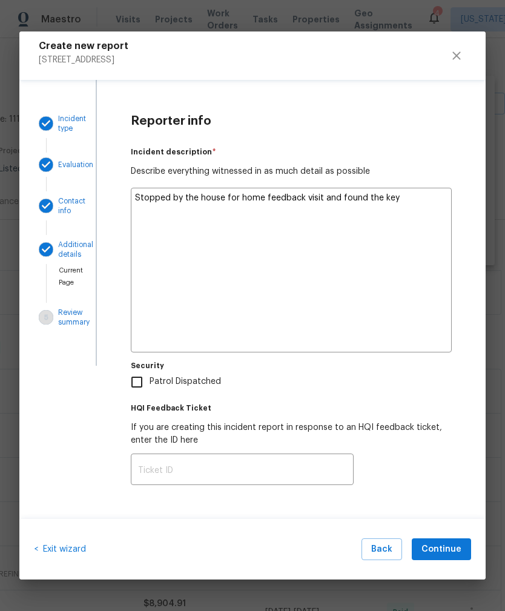
type textarea "Stopped by the house for home feedback visit and found the key"
type textarea "x"
type textarea "Stopped by the house for home feedback visit and found the key m"
type textarea "x"
type textarea "Stopped by the house for home feedback visit and found the key mi"
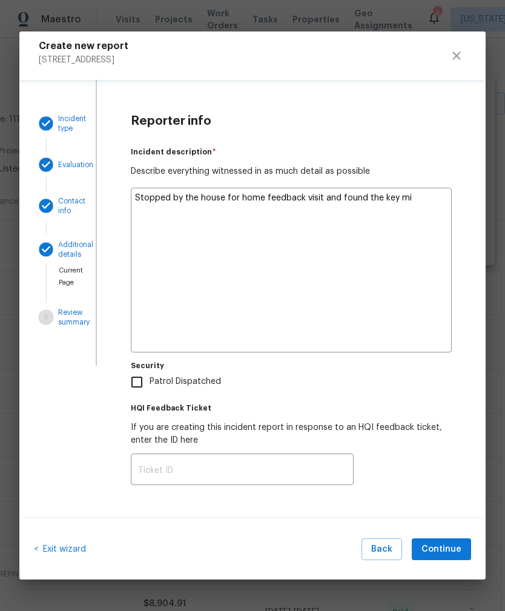
type textarea "x"
type textarea "Stopped by the house for home feedback visit and found the key mis"
type textarea "x"
type textarea "Stopped by the house for home feedback visit and found the key miss"
type textarea "x"
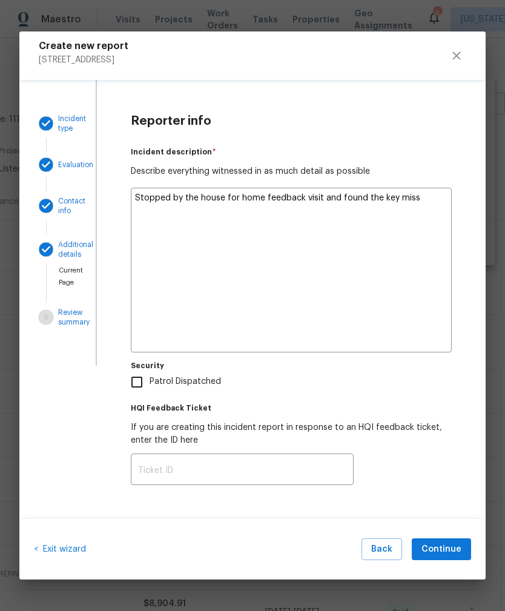
type textarea "Stopped by the house for home feedback visit and found the key missi"
type textarea "x"
type textarea "Stopped by the house for home feedback visit and found the key missin"
type textarea "x"
type textarea "Stopped by the house for home feedback visit and found the key missing"
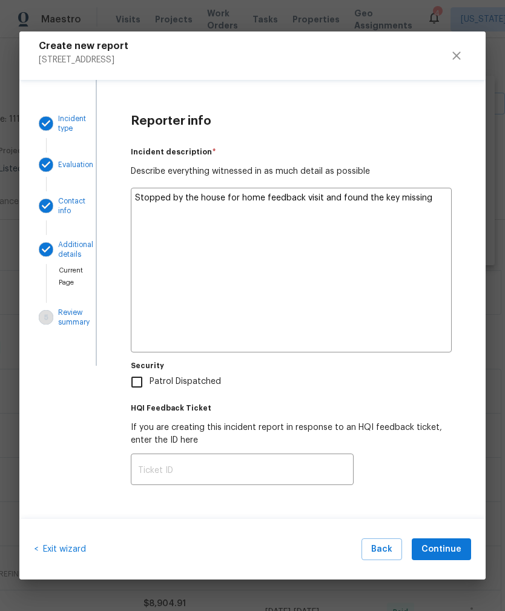
type textarea "x"
type textarea "Stopped by the house for home feedback visit and found the key missing"
type textarea "x"
type textarea "Stopped by the house for home feedback visit and found the key missing i"
type textarea "x"
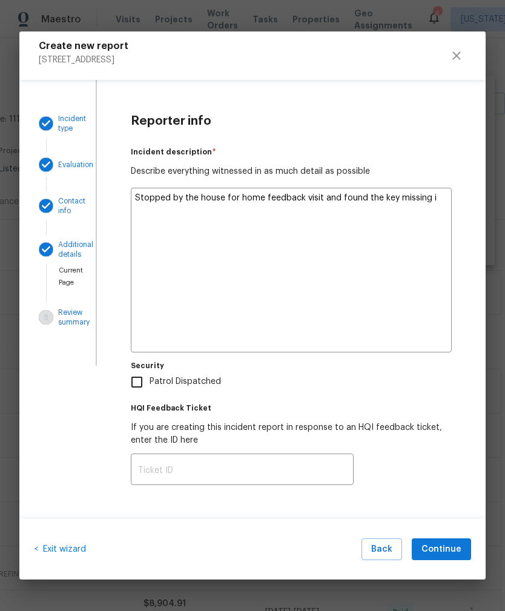
type textarea "Stopped by the house for home feedback visit and found the key missing in"
type textarea "x"
type textarea "Stopped by the house for home feedback visit and found the key missing in"
type textarea "x"
type textarea "Stopped by the house for home feedback visit and found the key missing in t"
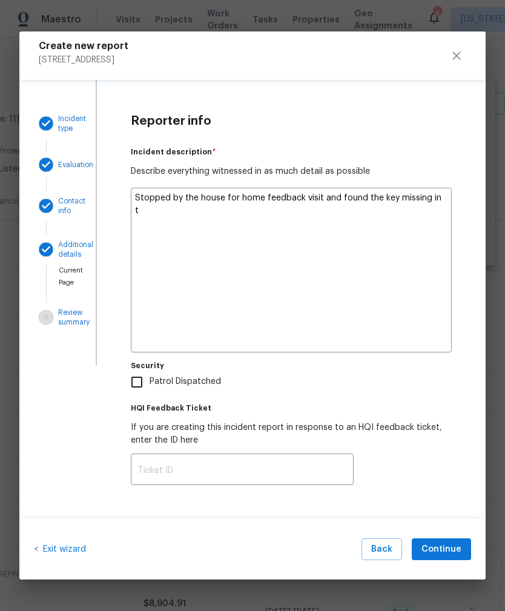
type textarea "x"
type textarea "Stopped by the house for home feedback visit and found the key missing in th"
type textarea "x"
type textarea "Stopped by the house for home feedback visit and found the key missing in the"
type textarea "x"
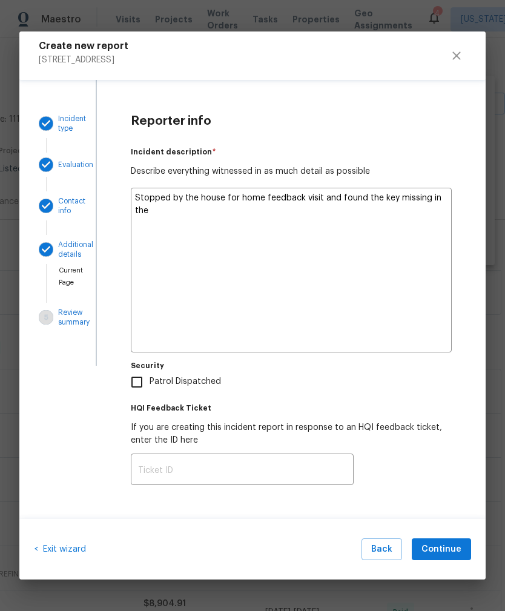
type textarea "Stopped by the house for home feedback visit and found the key missing in the"
type textarea "x"
type textarea "Stopped by the house for home feedback visit and found the key missing in the l"
type textarea "x"
type textarea "Stopped by the house for home feedback visit and found the key missing in the lo"
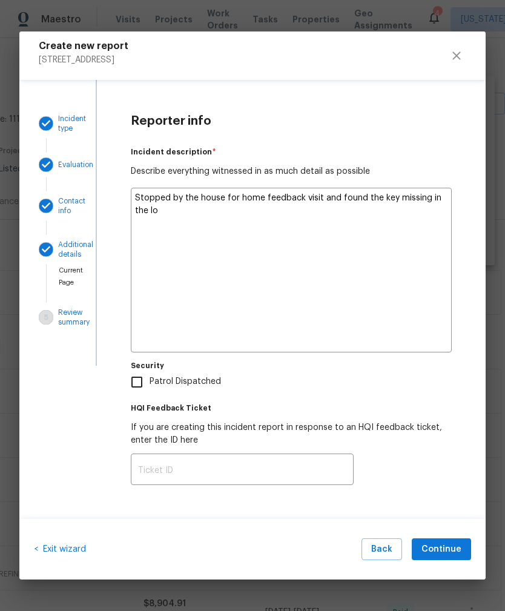
type textarea "x"
type textarea "Stopped by the house for home feedback visit and found the key missing in the l…"
type textarea "x"
type textarea "Stopped by the house for home feedback visit and found the key missing in the l…"
type textarea "x"
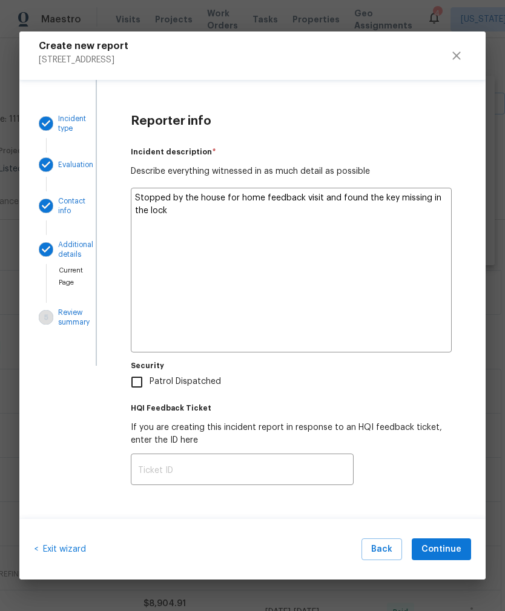
type textarea "Stopped by the house for home feedback visit and found the key missing in the l…"
type textarea "x"
type textarea "Stopped by the house for home feedback visit and found the key missing in the l…"
type textarea "x"
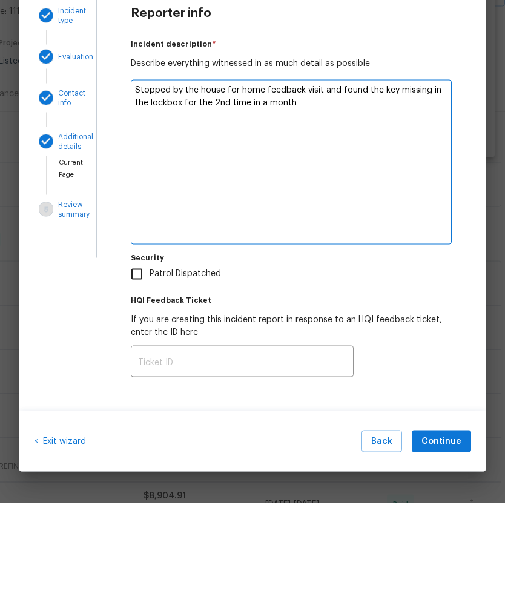
click at [151, 457] on input "text" at bounding box center [242, 471] width 223 height 28
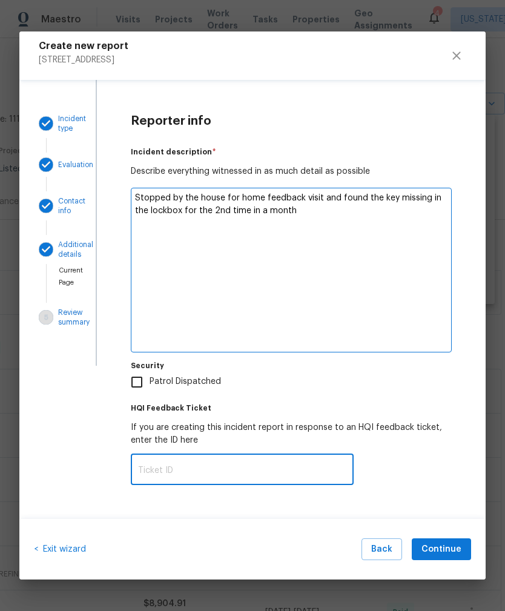
scroll to position [39, 0]
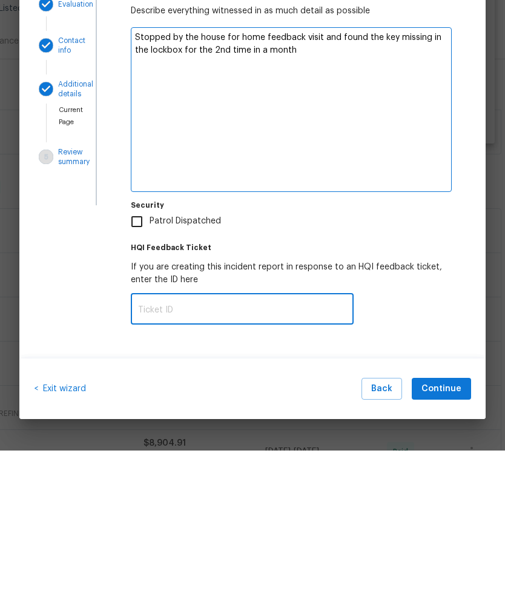
paste input "6TM4JH2J6HP8J"
click at [457, 542] on span "Continue" at bounding box center [442, 549] width 40 height 15
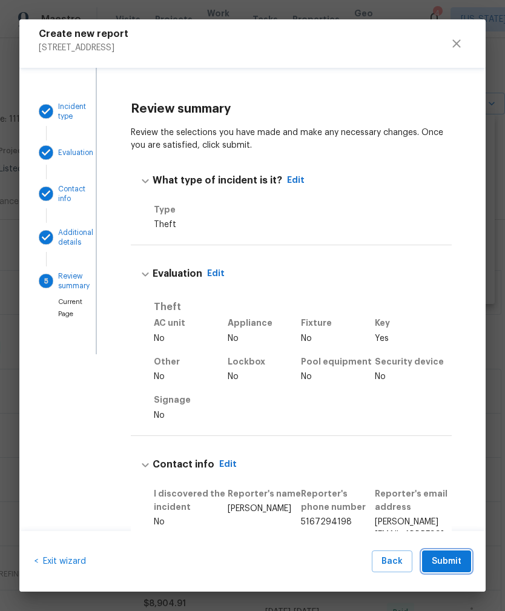
click at [457, 560] on span "Submit" at bounding box center [447, 561] width 30 height 15
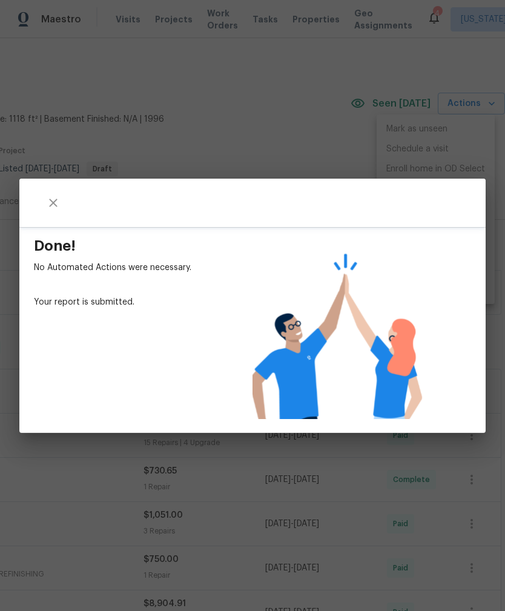
click at [441, 480] on div "Done! No Automated Actions were necessary. Your report is submitted." at bounding box center [252, 305] width 505 height 611
click at [427, 115] on div "Done! No Automated Actions were necessary. Your report is submitted." at bounding box center [252, 305] width 505 height 611
click at [52, 204] on icon "close" at bounding box center [53, 203] width 8 height 8
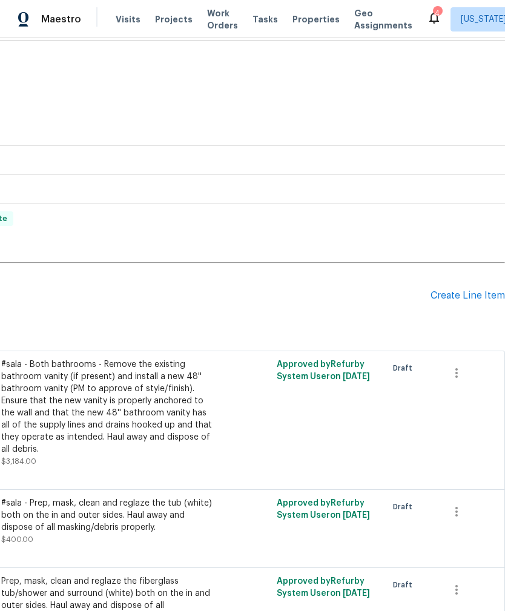
scroll to position [179, 179]
click at [479, 299] on div "Create Line Item" at bounding box center [468, 297] width 75 height 12
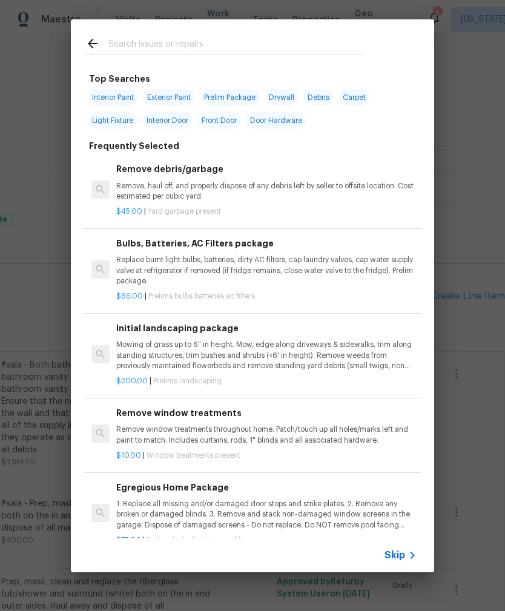
click at [343, 52] on input "text" at bounding box center [236, 45] width 257 height 18
type input "Clean"
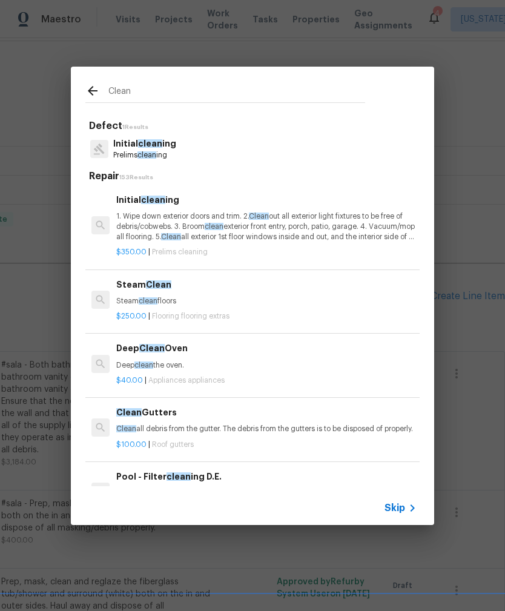
click at [136, 225] on p "1. Wipe down exterior doors and trim. 2. Clean out all exterior light fixtures …" at bounding box center [266, 226] width 300 height 31
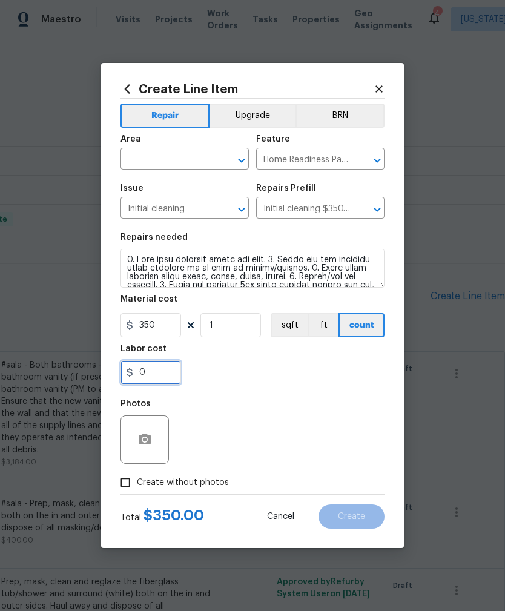
click at [151, 374] on input "0" at bounding box center [151, 372] width 61 height 24
type input "75"
click at [144, 169] on input "text" at bounding box center [168, 160] width 95 height 19
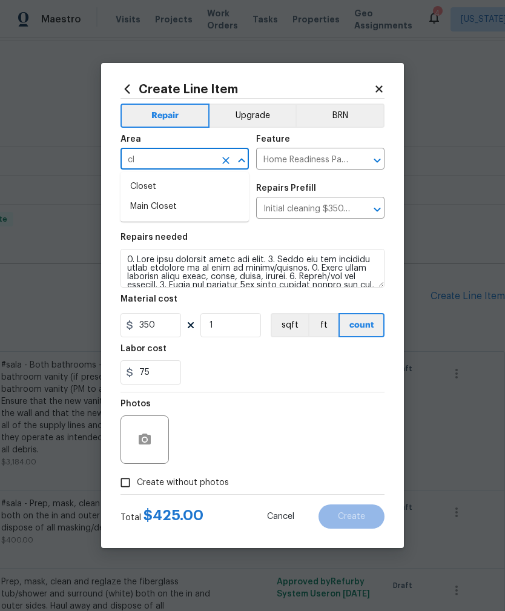
type input "c"
click at [145, 208] on li "Interior Overall" at bounding box center [185, 207] width 128 height 20
type input "Interior Overall"
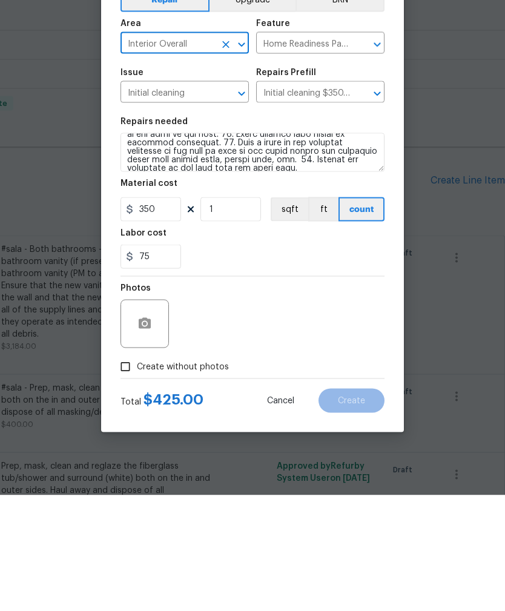
scroll to position [161, 0]
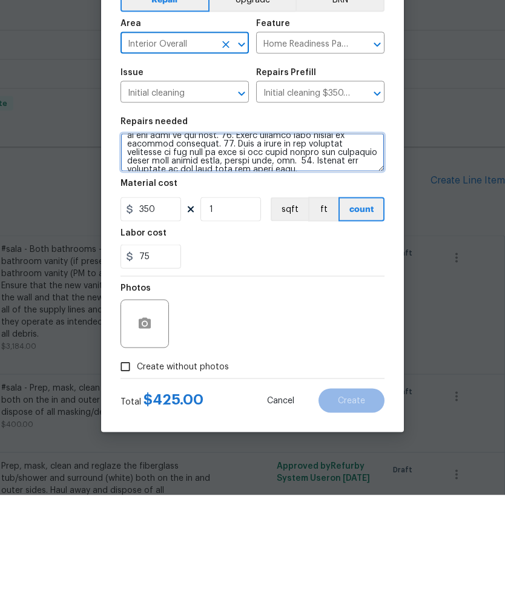
click at [355, 249] on textarea at bounding box center [253, 268] width 264 height 39
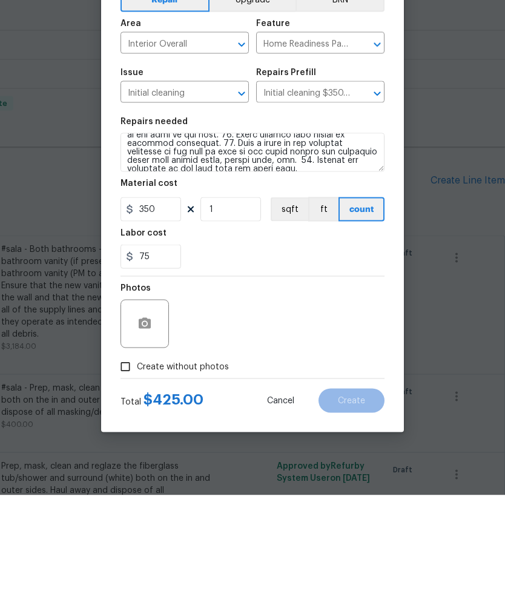
scroll to position [39, 0]
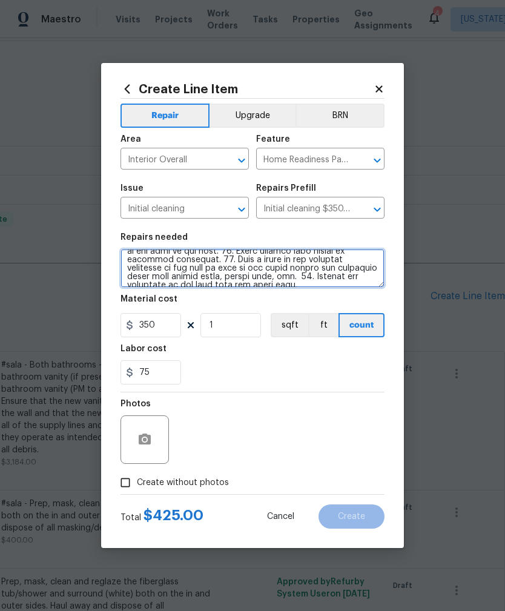
click at [353, 273] on textarea at bounding box center [253, 268] width 264 height 39
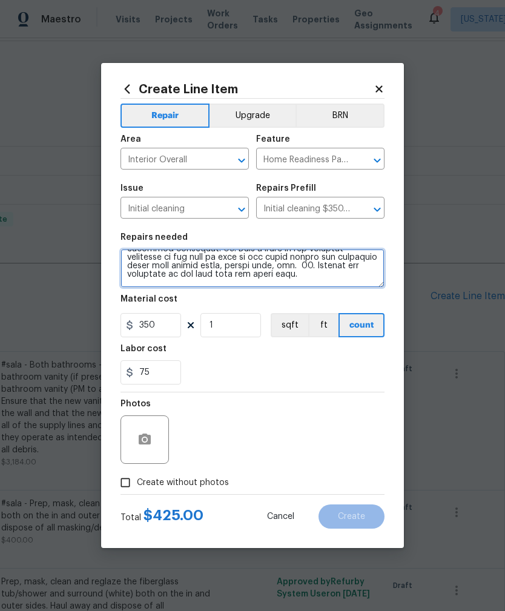
scroll to position [172, 0]
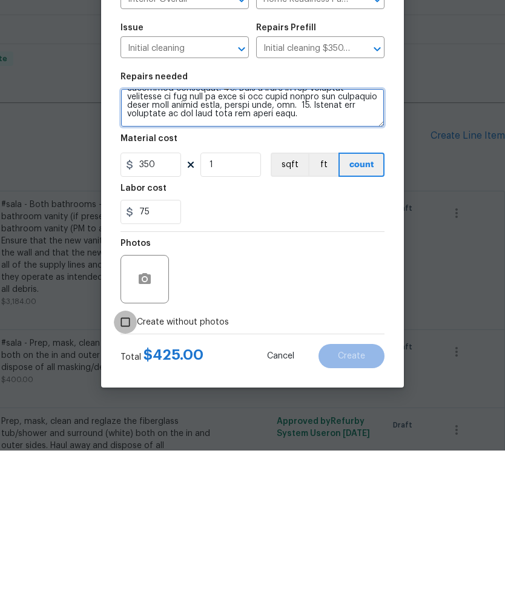
type textarea "1. Wipe down exterior doors and trim. 2. Clean out all exterior light fixtures …"
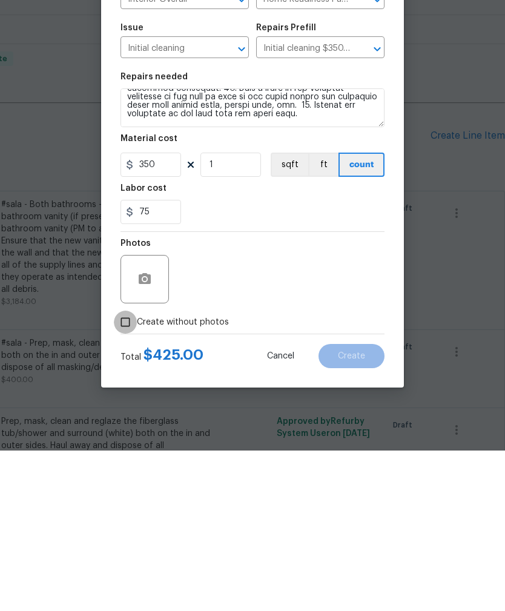
click at [126, 471] on input "Create without photos" at bounding box center [125, 482] width 23 height 23
checkbox input "true"
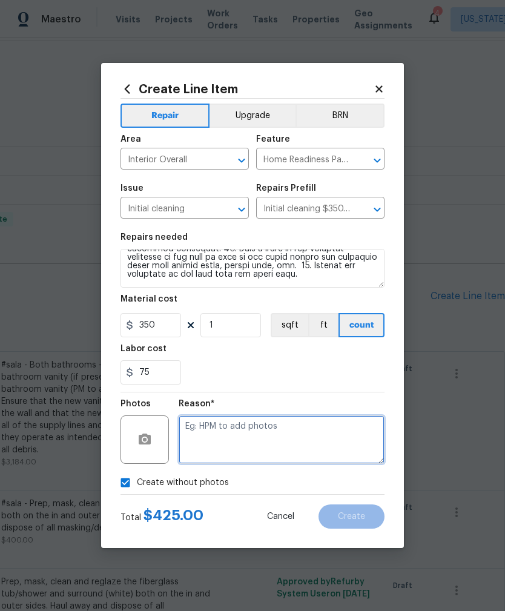
click at [194, 427] on textarea at bounding box center [282, 440] width 206 height 48
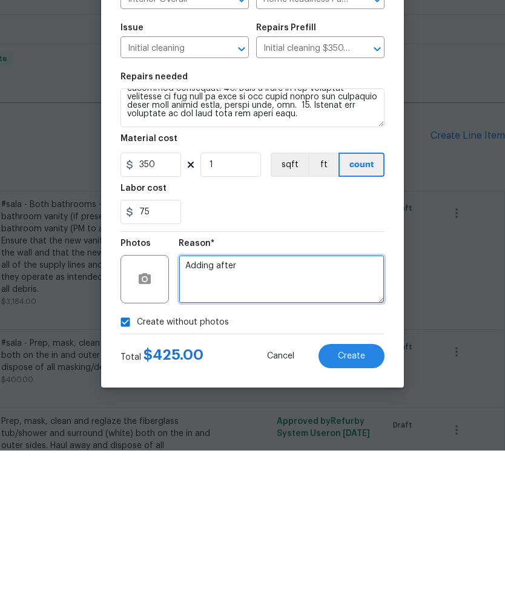
type textarea "Adding after"
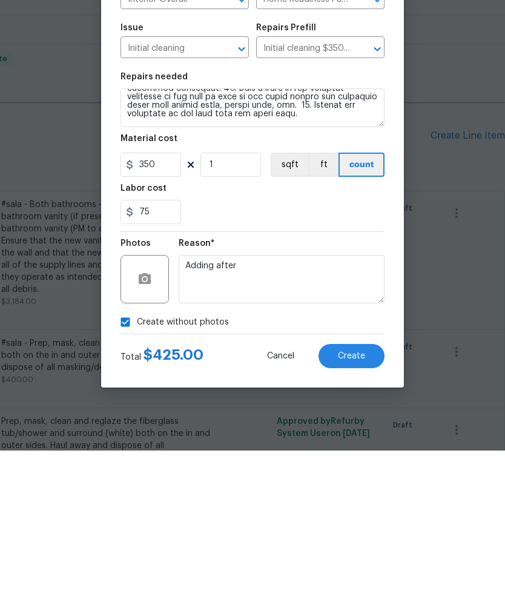
click at [357, 505] on button "Create" at bounding box center [352, 517] width 66 height 24
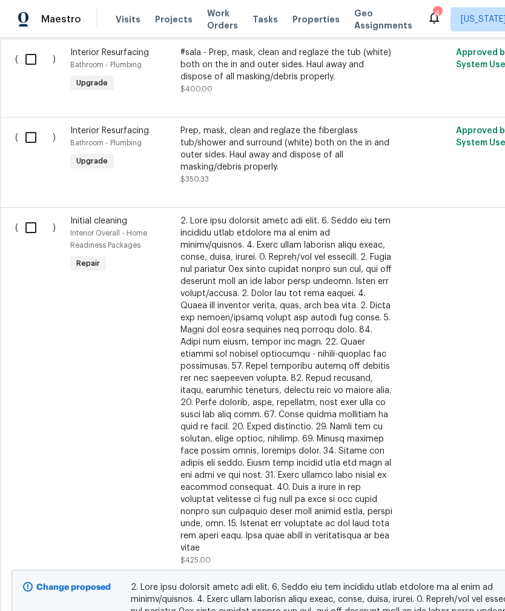
scroll to position [629, 0]
click at [27, 216] on input "checkbox" at bounding box center [35, 228] width 35 height 25
checkbox input "true"
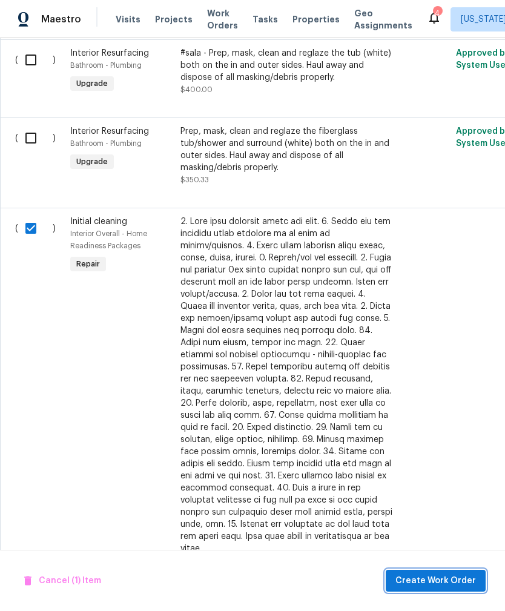
click at [449, 571] on button "Create Work Order" at bounding box center [436, 581] width 100 height 22
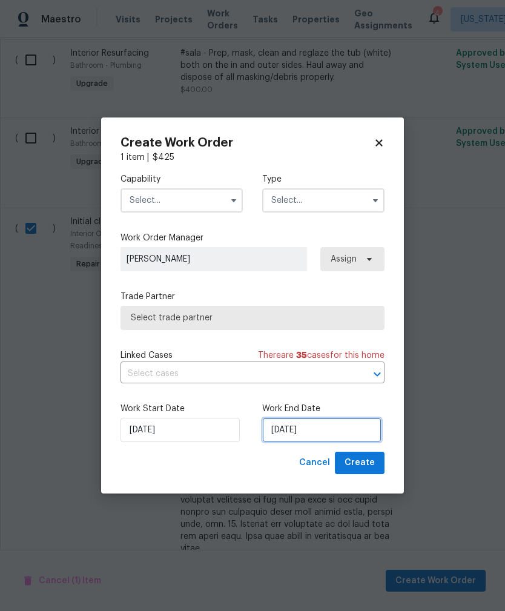
click at [340, 433] on input "[DATE]" at bounding box center [321, 430] width 119 height 24
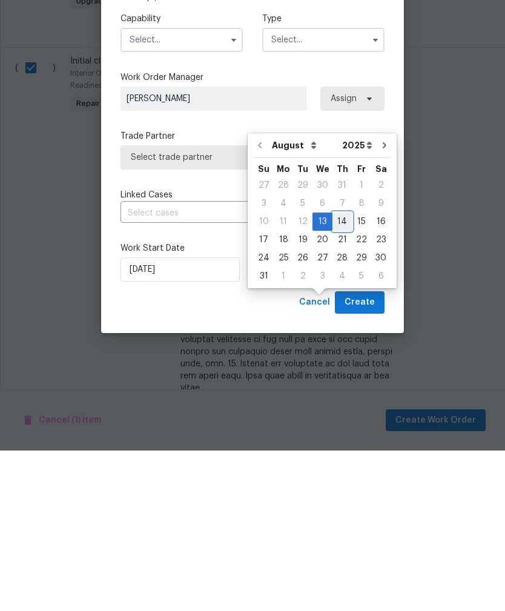
click at [342, 374] on div "14" at bounding box center [342, 382] width 19 height 17
type input "[DATE]"
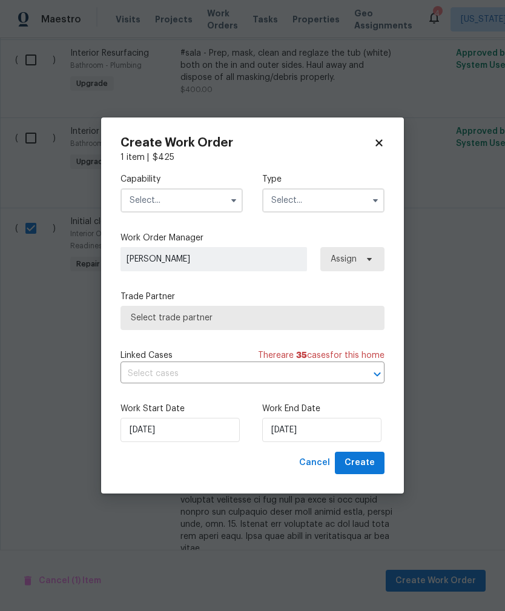
click at [138, 200] on input "text" at bounding box center [182, 200] width 122 height 24
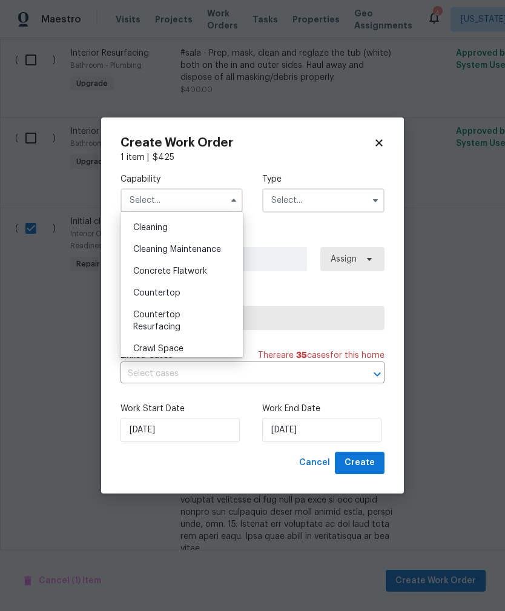
scroll to position [171, 0]
click at [142, 228] on span "Cleaning" at bounding box center [150, 229] width 35 height 8
type input "Cleaning"
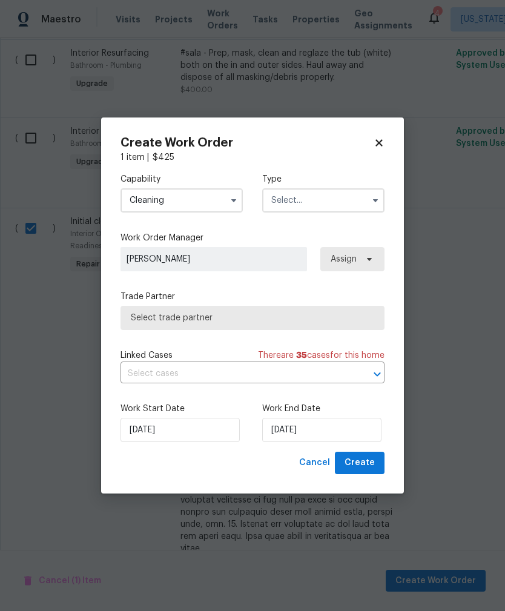
click at [340, 206] on input "text" at bounding box center [323, 200] width 122 height 24
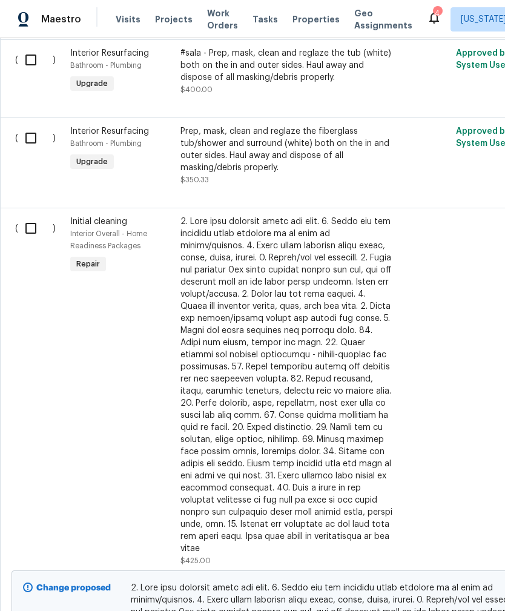
click at [315, 350] on div at bounding box center [287, 385] width 213 height 339
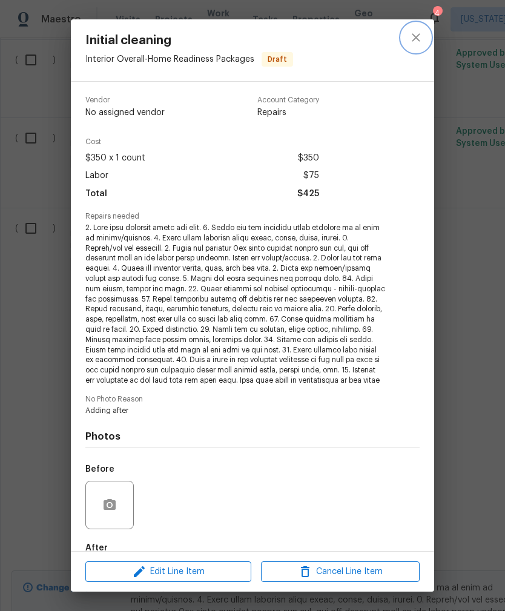
click at [413, 41] on icon "close" at bounding box center [416, 37] width 8 height 8
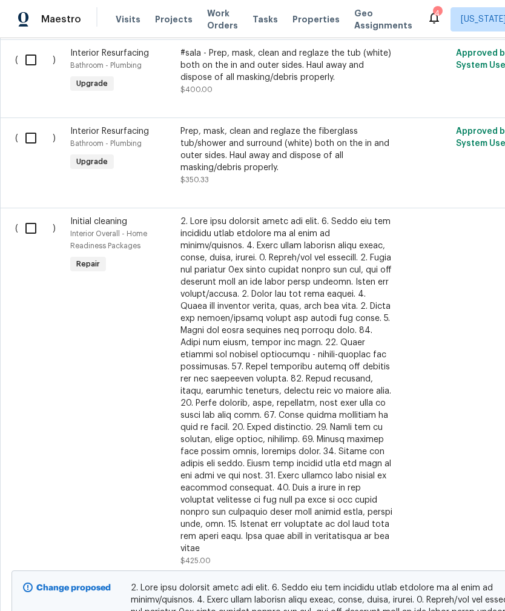
click at [35, 216] on input "checkbox" at bounding box center [35, 228] width 35 height 25
checkbox input "true"
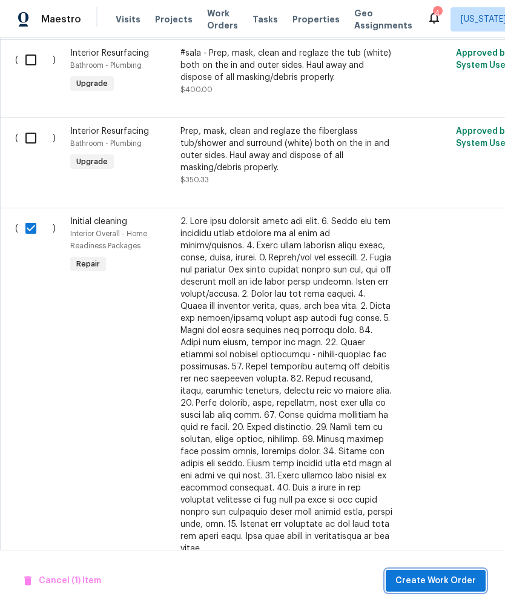
click at [445, 579] on span "Create Work Order" at bounding box center [436, 581] width 81 height 15
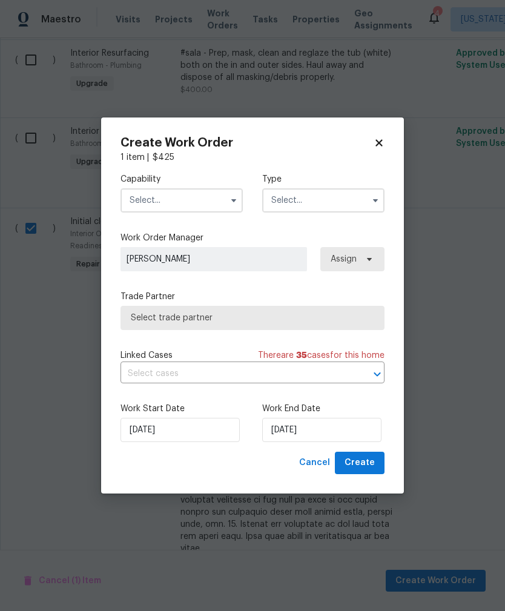
click at [141, 202] on input "text" at bounding box center [182, 200] width 122 height 24
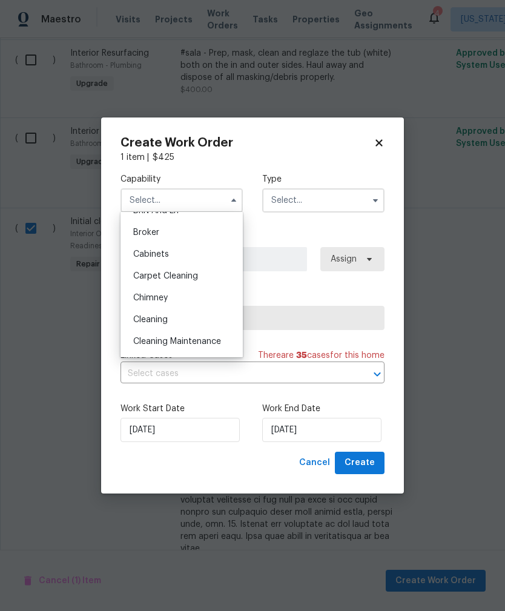
scroll to position [124, 0]
click at [141, 274] on span "Cleaning" at bounding box center [150, 276] width 35 height 8
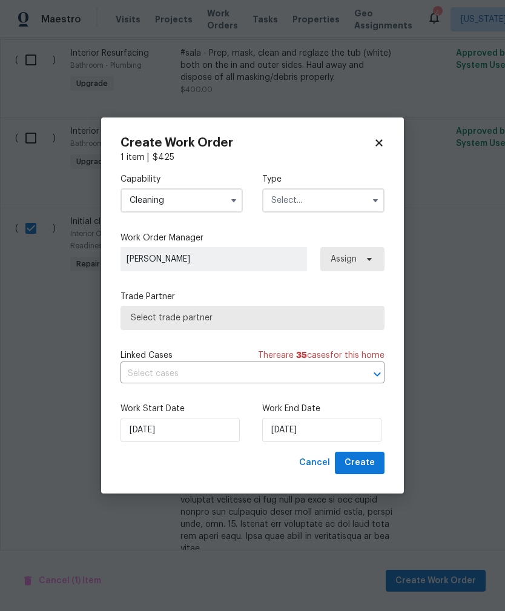
type input "Cleaning"
click at [330, 204] on input "text" at bounding box center [323, 200] width 122 height 24
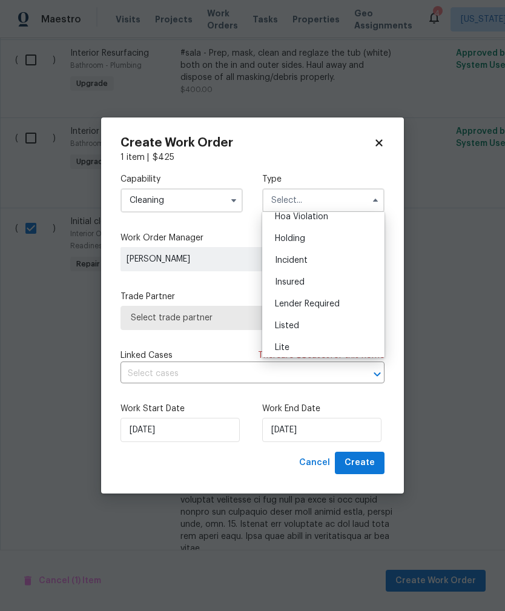
scroll to position [37, 0]
click at [328, 316] on div "Listed" at bounding box center [323, 320] width 116 height 22
type input "Listed"
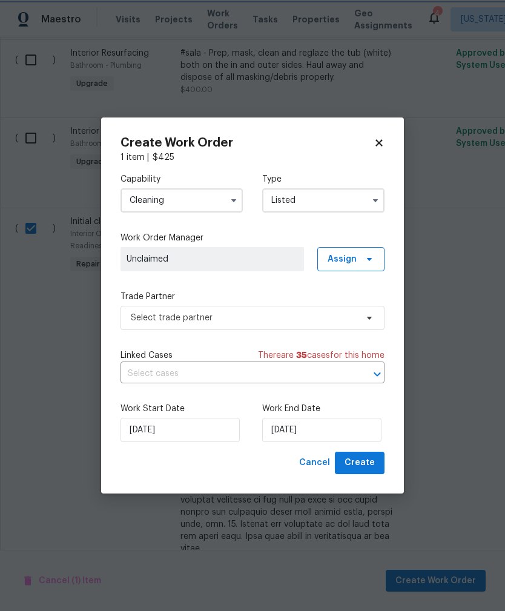
scroll to position [0, 0]
click at [329, 436] on input "[DATE]" at bounding box center [321, 430] width 119 height 24
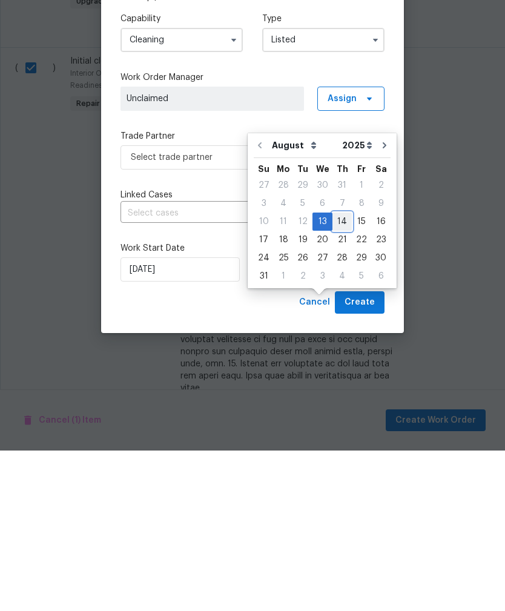
click at [337, 374] on div "14" at bounding box center [342, 382] width 19 height 17
type input "[DATE]"
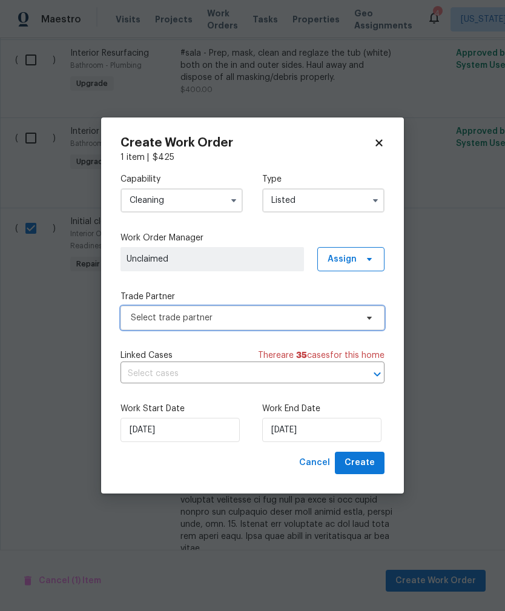
click at [139, 317] on span "Select trade partner" at bounding box center [244, 318] width 226 height 12
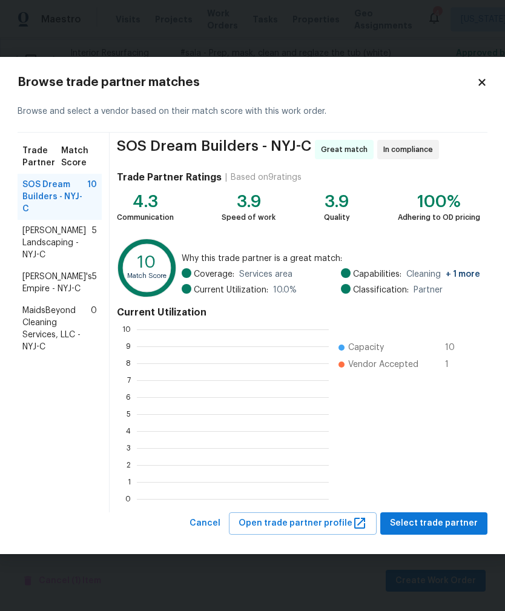
scroll to position [1, 1]
click at [34, 290] on span "[PERSON_NAME]'s Empire - NYJ-C" at bounding box center [57, 283] width 70 height 24
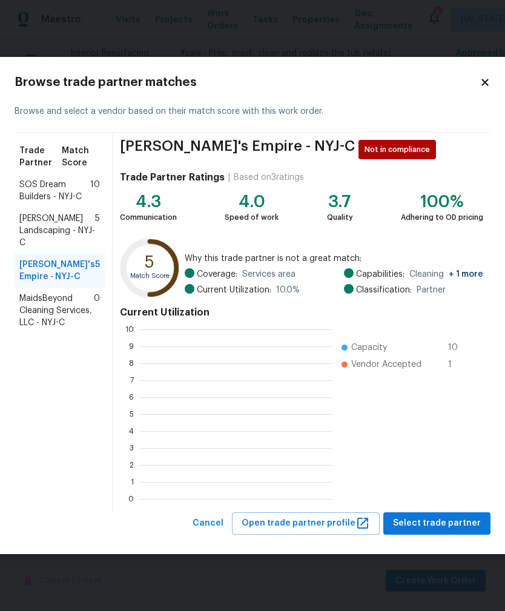
scroll to position [170, 192]
click at [456, 531] on span "Select trade partner" at bounding box center [437, 523] width 88 height 15
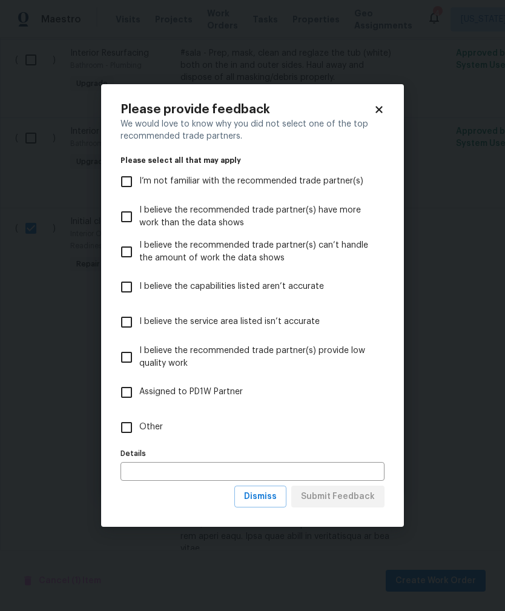
click at [147, 423] on span "Other" at bounding box center [151, 427] width 24 height 13
click at [139, 423] on input "Other" at bounding box center [126, 427] width 25 height 25
checkbox input "true"
click at [193, 471] on input "text" at bounding box center [253, 471] width 264 height 19
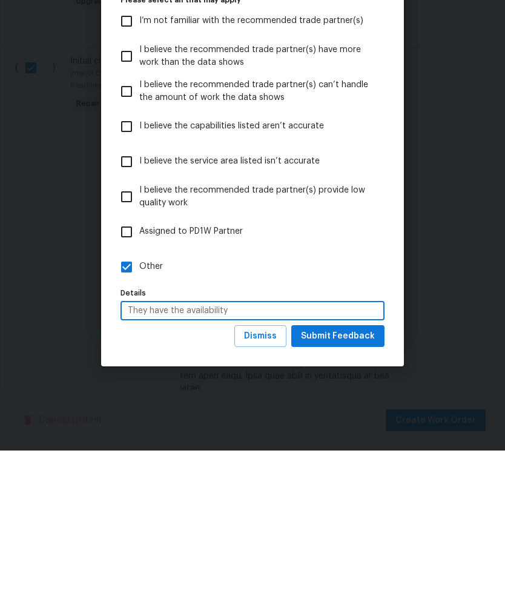
type input "They have the availability"
click at [351, 490] on span "Submit Feedback" at bounding box center [338, 497] width 74 height 15
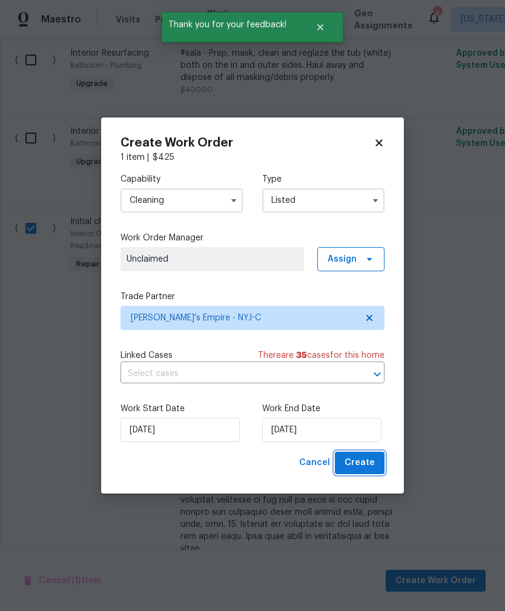
click at [373, 463] on span "Create" at bounding box center [360, 463] width 30 height 15
checkbox input "false"
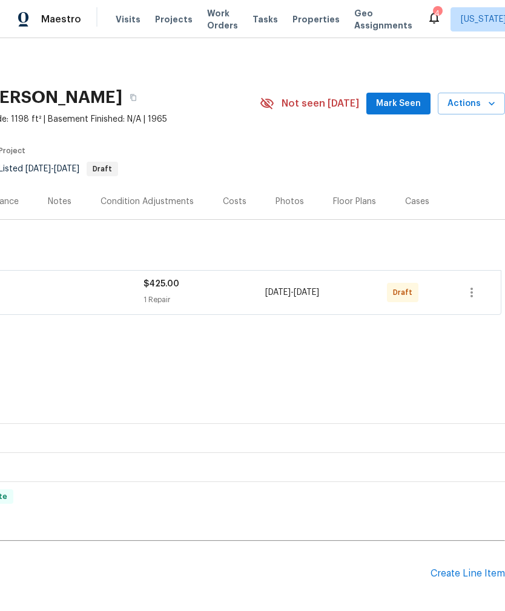
scroll to position [0, 179]
click at [472, 290] on icon "button" at bounding box center [472, 293] width 2 height 10
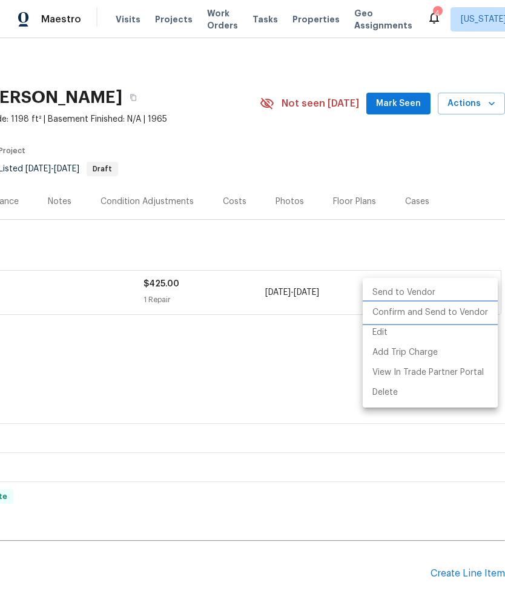
click at [382, 312] on li "Confirm and Send to Vendor" at bounding box center [430, 313] width 135 height 20
